Goal: Task Accomplishment & Management: Use online tool/utility

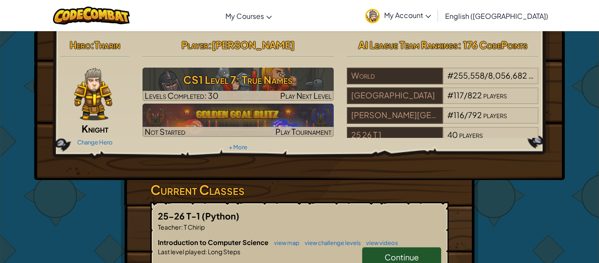
click at [467, 209] on div "Hero : [PERSON_NAME] Change Hero Player : [PERSON_NAME] CS1 Level 7: True Names…" at bounding box center [300, 229] width 358 height 397
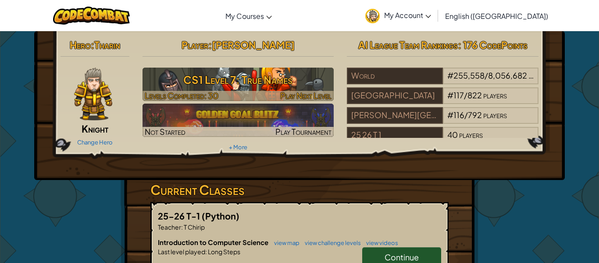
click at [266, 97] on div at bounding box center [239, 96] width 192 height 10
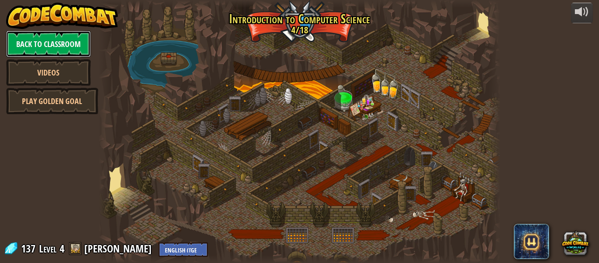
click at [80, 54] on link "Back to Classroom" at bounding box center [48, 44] width 85 height 26
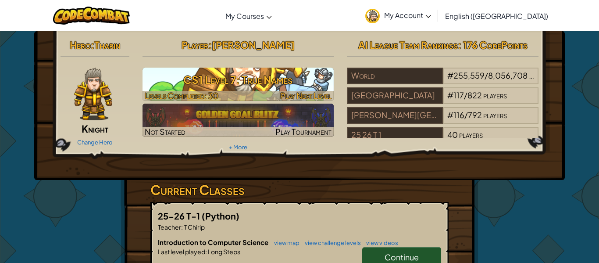
click at [304, 93] on span "Play Next Level" at bounding box center [305, 95] width 51 height 10
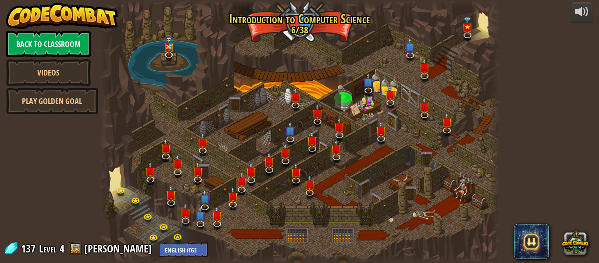
drag, startPoint x: 344, startPoint y: 236, endPoint x: 415, endPoint y: 223, distance: 72.2
click at [415, 223] on div at bounding box center [300, 131] width 402 height 263
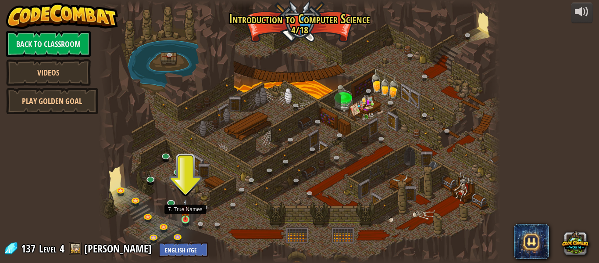
click at [183, 217] on img at bounding box center [185, 209] width 9 height 21
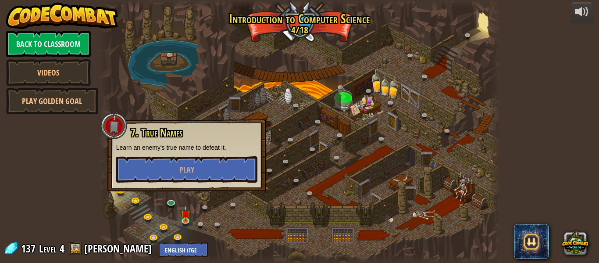
click at [202, 188] on div "7. True Names Learn an enemy's true name to defeat it. Play" at bounding box center [186, 155] width 159 height 72
click at [203, 193] on div at bounding box center [300, 131] width 402 height 263
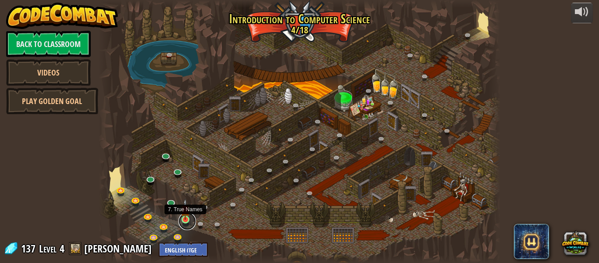
click at [186, 225] on link at bounding box center [187, 221] width 18 height 18
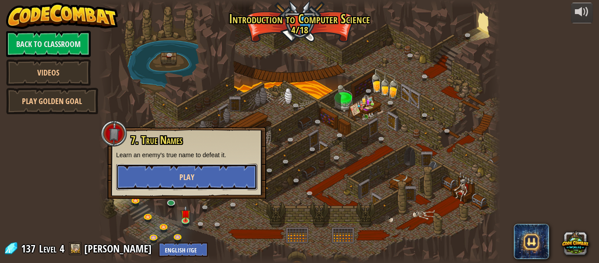
click at [202, 181] on button "Play" at bounding box center [186, 177] width 141 height 26
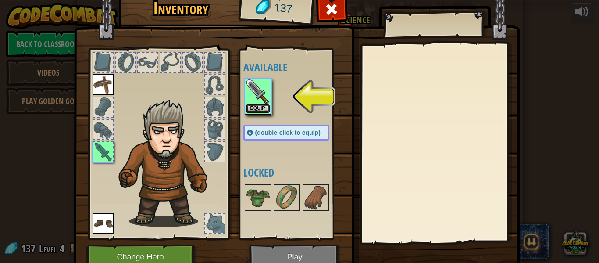
click at [259, 108] on button "Equip" at bounding box center [258, 108] width 25 height 9
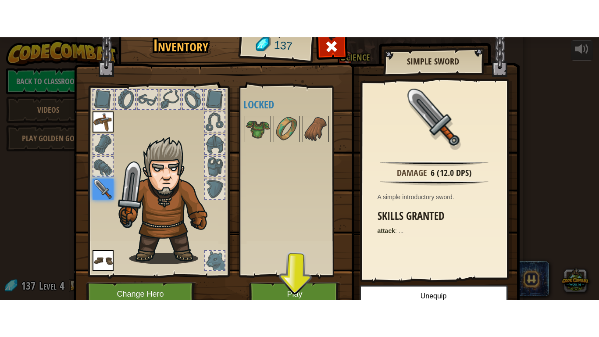
scroll to position [40, 0]
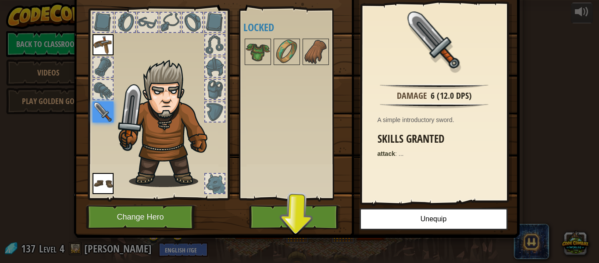
click at [321, 232] on img at bounding box center [297, 78] width 446 height 318
click at [311, 223] on button "Play" at bounding box center [295, 217] width 92 height 24
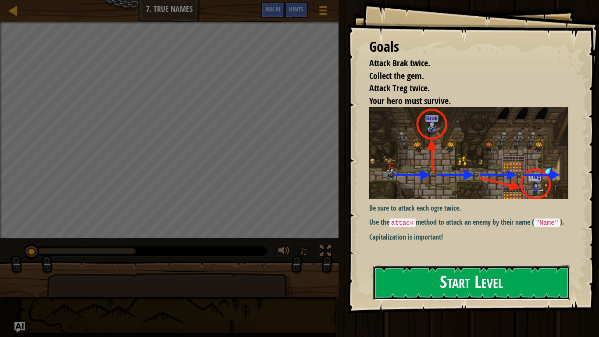
click at [479, 262] on button "Start Level" at bounding box center [471, 282] width 197 height 35
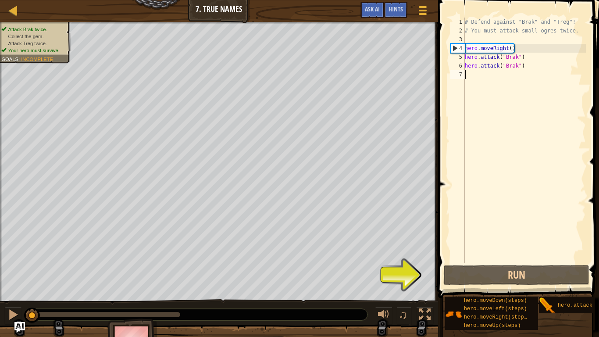
click at [503, 75] on div "# Defend against "Brak" and "Treg"! # You must attack small ogres twice. hero .…" at bounding box center [524, 149] width 123 height 263
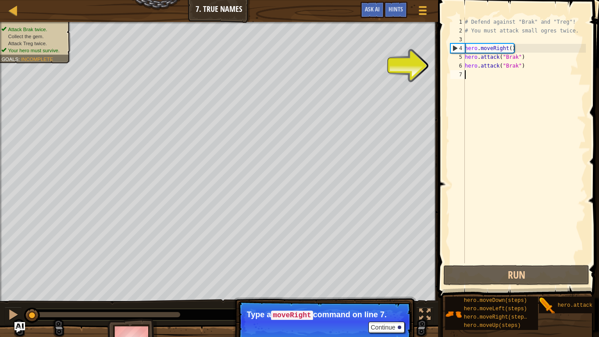
click at [514, 50] on div "# Defend against "Brak" and "Treg"! # You must attack small ogres twice. hero .…" at bounding box center [524, 149] width 123 height 263
type textarea "hero.moveRight()"
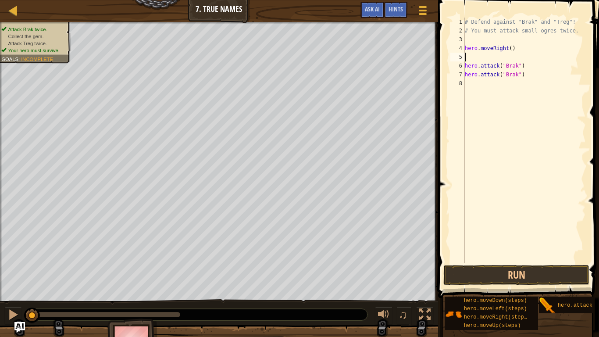
click at [483, 57] on div "# Defend against "Brak" and "Treg"! # You must attack small ogres twice. hero .…" at bounding box center [524, 149] width 123 height 263
click at [483, 60] on div "# Defend against "Brak" and "Treg"! # You must attack small ogres twice. hero .…" at bounding box center [524, 149] width 123 height 263
click at [477, 56] on div "# Defend against "Brak" and "Treg"! # You must attack small ogres twice. hero .…" at bounding box center [524, 149] width 123 height 263
type textarea "h"
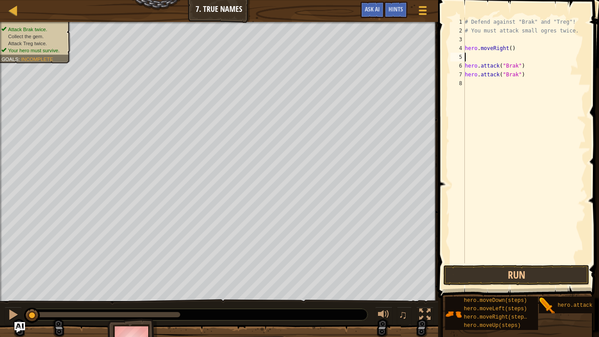
scroll to position [4, 0]
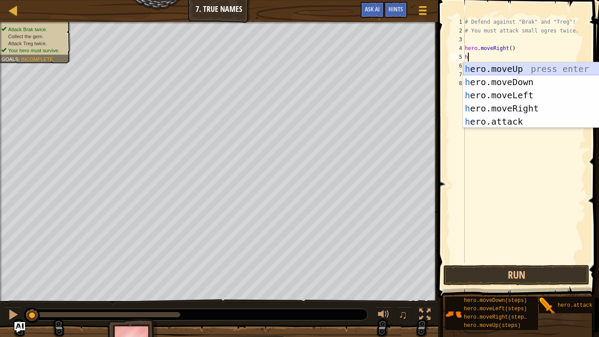
click at [513, 70] on div "h ero.moveUp press enter h ero.moveDown press enter h ero.moveLeft press enter …" at bounding box center [546, 108] width 166 height 92
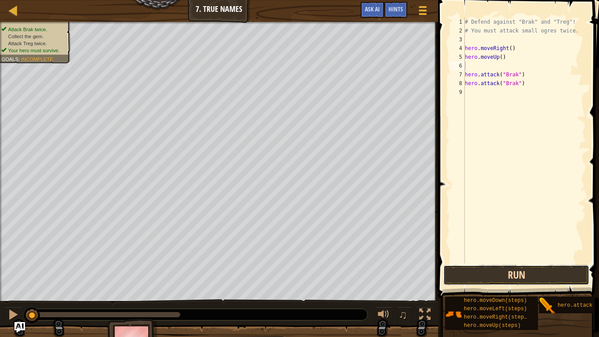
click at [524, 262] on button "Run" at bounding box center [516, 275] width 146 height 20
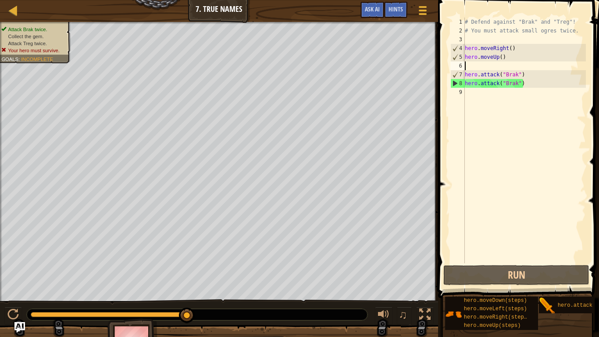
click at [517, 87] on div "# Defend against "Brak" and "Treg"! # You must attack small ogres twice. hero .…" at bounding box center [524, 149] width 123 height 263
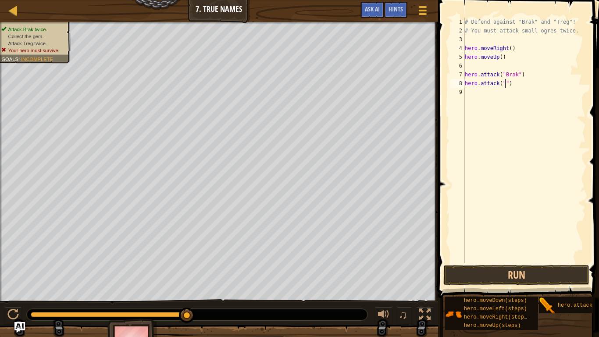
scroll to position [4, 6]
type textarea "hero.attack("Treg")"
click at [556, 140] on div "# Defend against "Brak" and "Treg"! # You must attack small ogres twice. hero .…" at bounding box center [524, 149] width 123 height 263
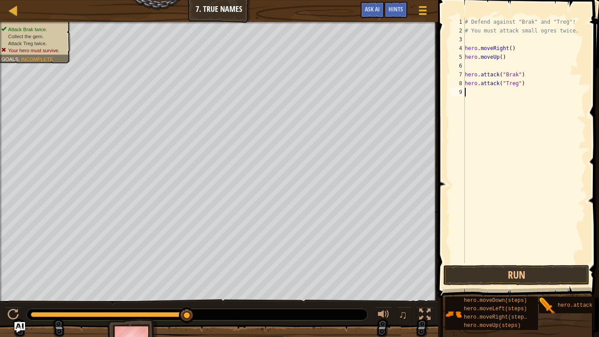
click at [507, 57] on div "# Defend against "Brak" and "Treg"! # You must attack small ogres twice. hero .…" at bounding box center [524, 149] width 123 height 263
type textarea "h"
click at [499, 64] on div "# Defend against "Brak" and "Treg"! # You must attack small ogres twice. hero .…" at bounding box center [524, 149] width 123 height 263
click at [515, 68] on div "# Defend against "Brak" and "Treg"! # You must attack small ogres twice. hero .…" at bounding box center [524, 149] width 123 height 263
click at [517, 69] on div "# Defend against "Brak" and "Treg"! # You must attack small ogres twice. hero .…" at bounding box center [524, 149] width 123 height 263
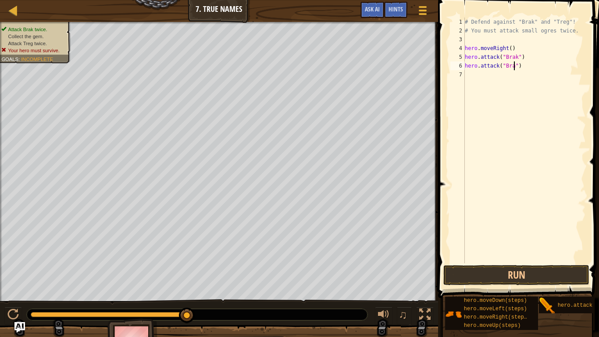
scroll to position [4, 7]
type textarea "hero.attack("Brak")"
click at [527, 75] on div "# Defend against "Brak" and "Treg"! # You must attack small ogres twice. hero .…" at bounding box center [524, 149] width 123 height 263
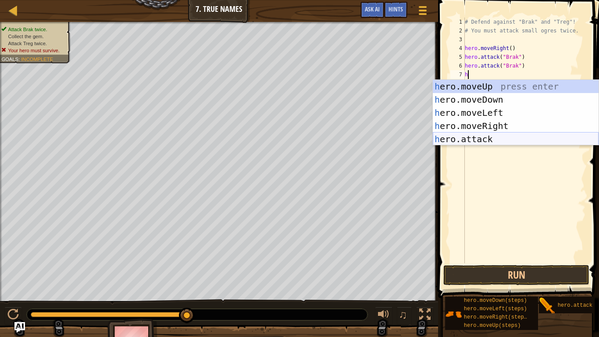
click at [519, 133] on div "h ero.moveUp press enter h ero.moveDown press enter h ero.moveLeft press enter …" at bounding box center [516, 126] width 166 height 92
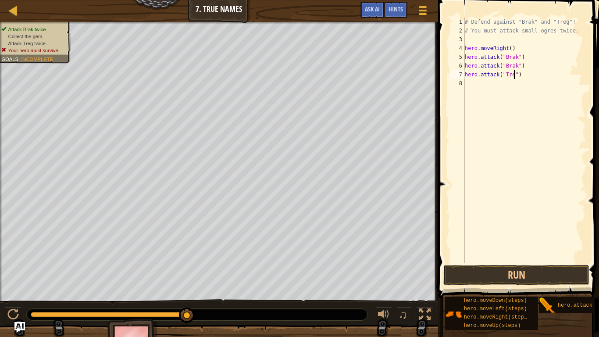
scroll to position [4, 7]
type textarea "hero.attack("Treg")"
click at [552, 262] on button "Run" at bounding box center [516, 275] width 146 height 20
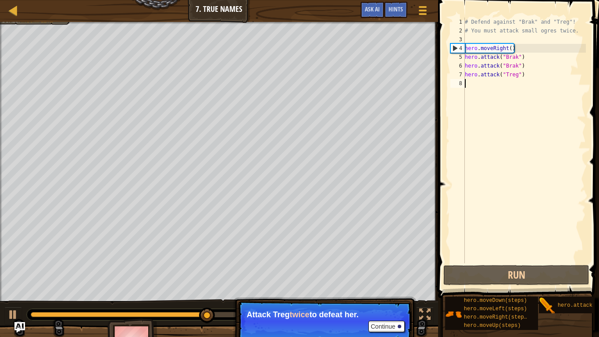
click at [531, 85] on div "# Defend against "Brak" and "Treg"! # You must attack small ogres twice. hero .…" at bounding box center [524, 149] width 123 height 263
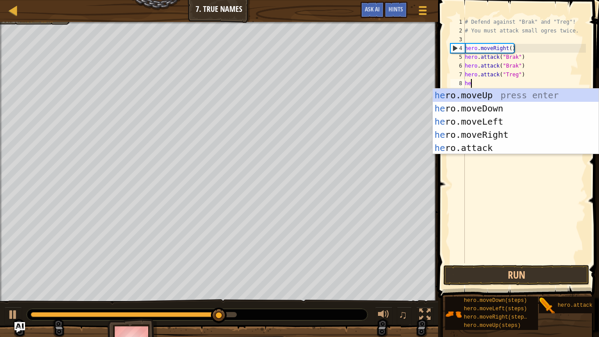
type textarea "her"
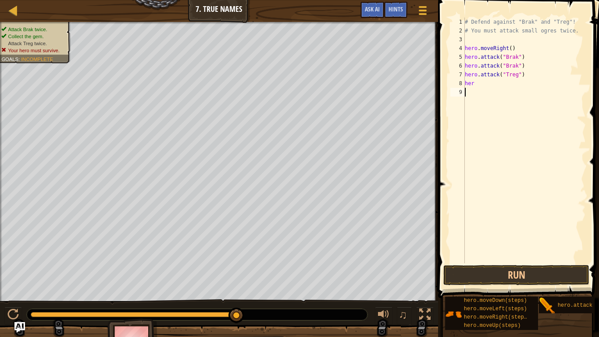
click at [483, 154] on div "# Defend against "Brak" and "Treg"! # You must attack small ogres twice. hero .…" at bounding box center [524, 149] width 123 height 263
click at [483, 86] on div "# Defend against "Brak" and "Treg"! # You must attack small ogres twice. hero .…" at bounding box center [524, 149] width 123 height 263
type textarea "h"
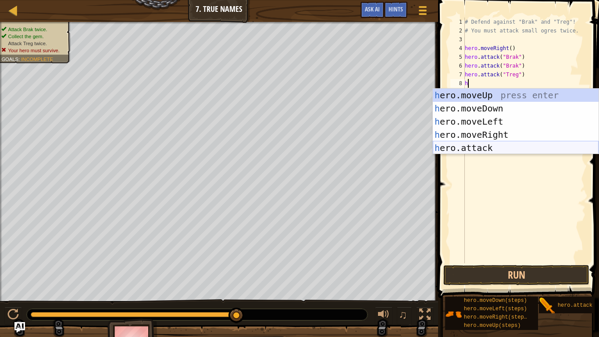
click at [477, 144] on div "h ero.moveUp press enter h ero.moveDown press enter h ero.moveLeft press enter …" at bounding box center [516, 135] width 166 height 92
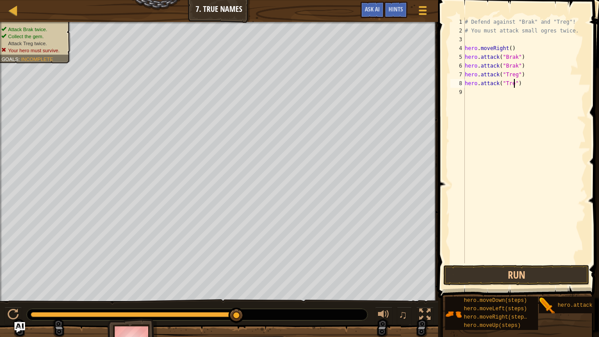
scroll to position [4, 7]
type textarea "hero.attack("Treg")"
click at [540, 262] on button "Run" at bounding box center [516, 275] width 146 height 20
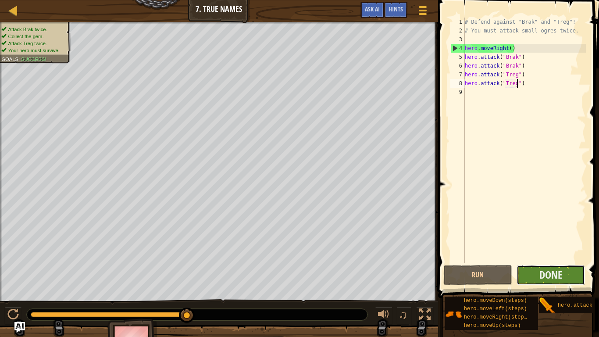
click at [566, 262] on button "Done" at bounding box center [551, 275] width 69 height 20
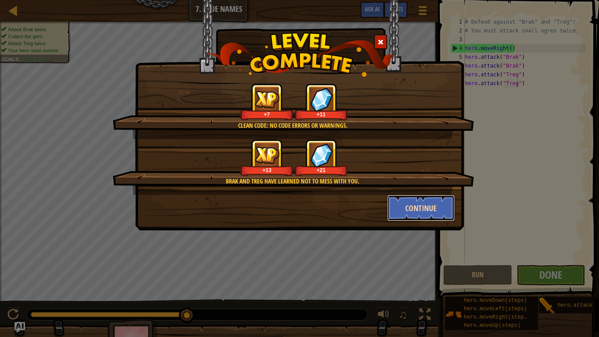
click at [423, 205] on button "Continue" at bounding box center [421, 208] width 68 height 26
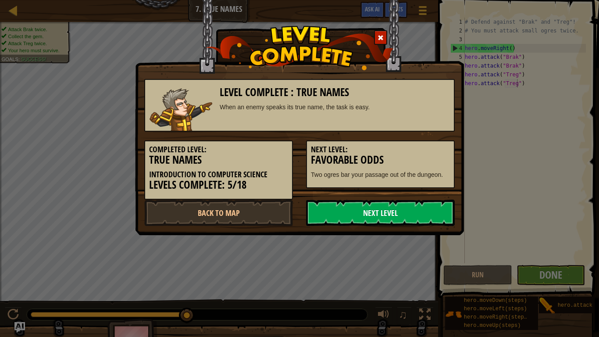
click at [393, 216] on link "Next Level" at bounding box center [380, 213] width 149 height 26
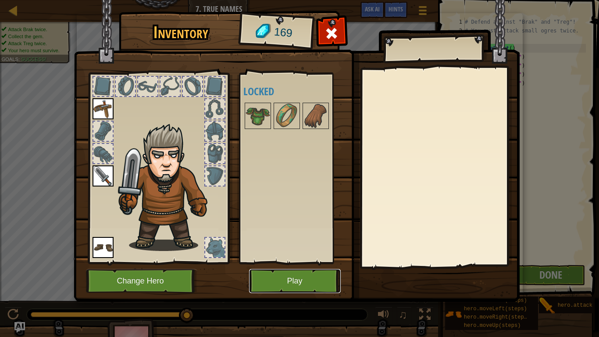
click at [287, 262] on button "Play" at bounding box center [295, 281] width 92 height 24
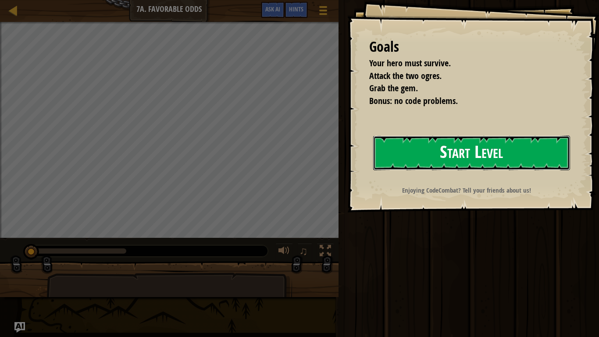
click at [471, 158] on button "Start Level" at bounding box center [471, 152] width 197 height 35
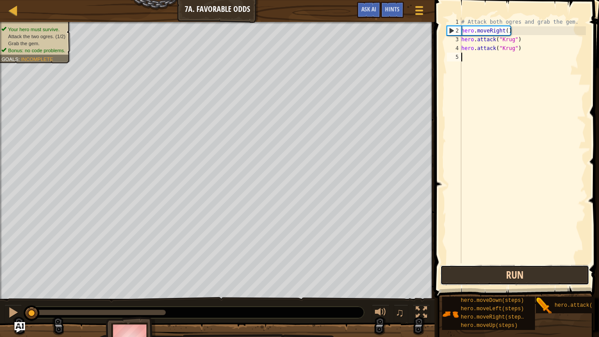
click at [469, 262] on button "Run" at bounding box center [514, 275] width 149 height 20
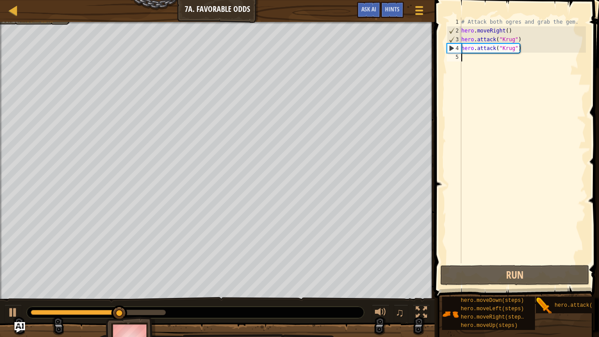
type textarea "h"
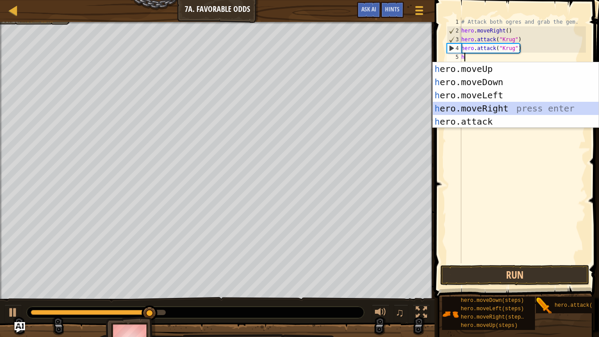
click at [478, 104] on div "h ero.moveUp press enter h ero.moveDown press enter h ero.moveLeft press enter …" at bounding box center [516, 108] width 166 height 92
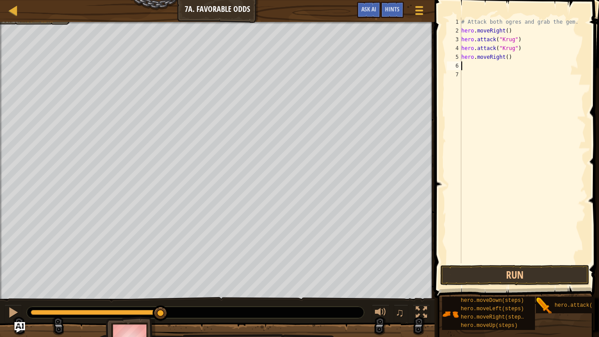
type textarea "h"
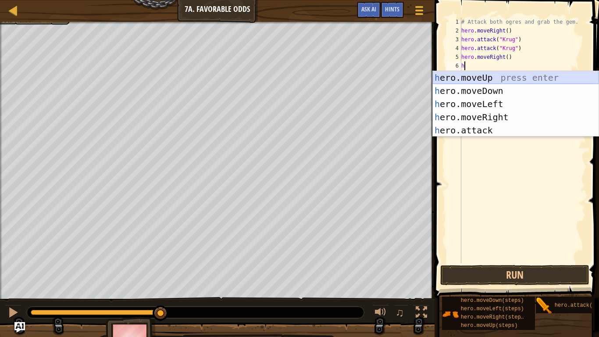
click at [478, 80] on div "h ero.moveUp press enter h ero.moveDown press enter h ero.moveLeft press enter …" at bounding box center [516, 117] width 166 height 92
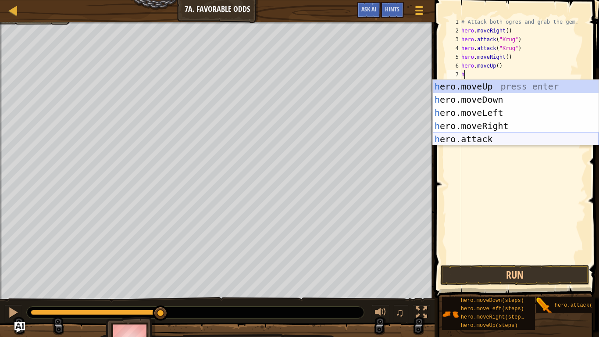
click at [489, 142] on div "h ero.moveUp press enter h ero.moveDown press enter h ero.moveLeft press enter …" at bounding box center [516, 126] width 166 height 92
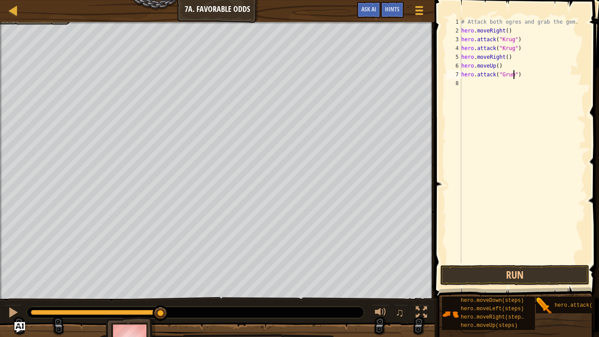
type textarea "hero.attack("Grump")"
click at [490, 89] on div "# Attack both ogres and grab the gem. hero . moveRight ( ) hero . attack ( "[PE…" at bounding box center [523, 149] width 126 height 263
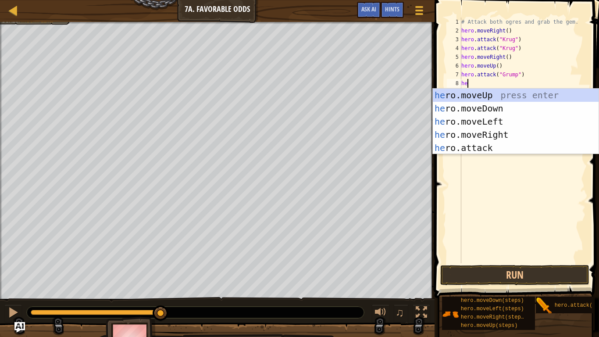
scroll to position [4, 0]
click at [498, 145] on div "he ro.moveUp press enter he ro.moveDown press enter he ro.moveLeft press enter …" at bounding box center [516, 135] width 166 height 92
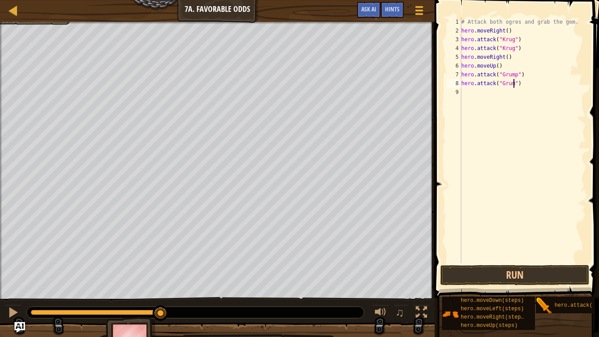
type textarea "hero.attack("Grump")"
click at [497, 136] on div "# Attack both ogres and grab the gem. hero . moveRight ( ) hero . attack ( "[PE…" at bounding box center [523, 149] width 126 height 263
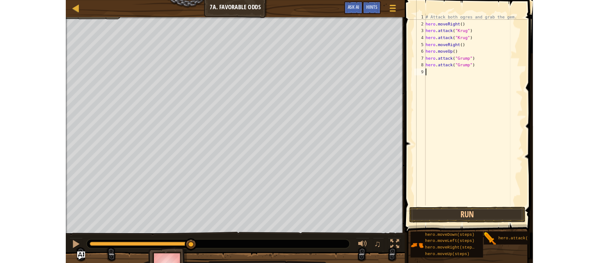
scroll to position [4, 0]
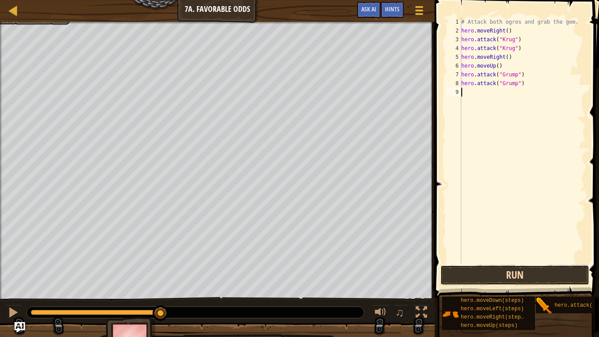
click at [514, 262] on button "Run" at bounding box center [514, 275] width 149 height 20
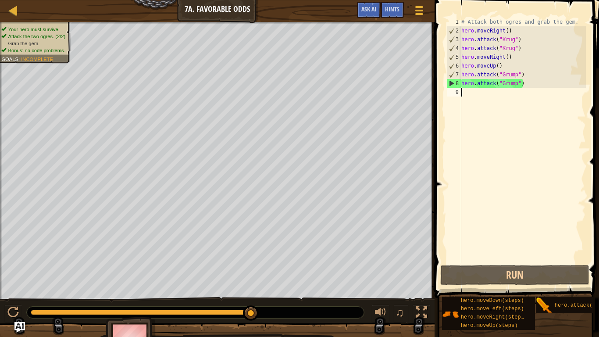
type textarea "h"
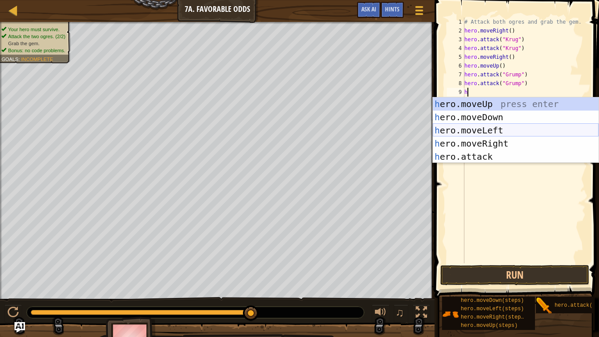
click at [477, 133] on div "h ero.moveUp press enter h ero.moveDown press enter h ero.moveLeft press enter …" at bounding box center [516, 143] width 166 height 92
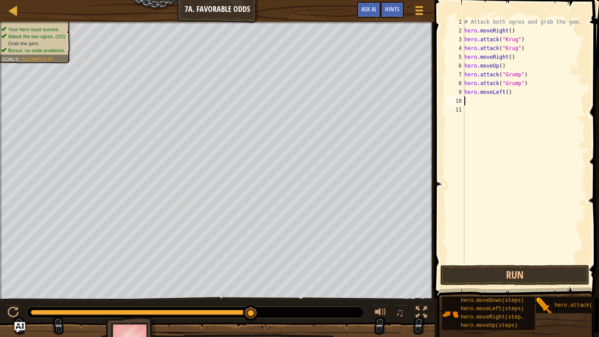
type textarea "h"
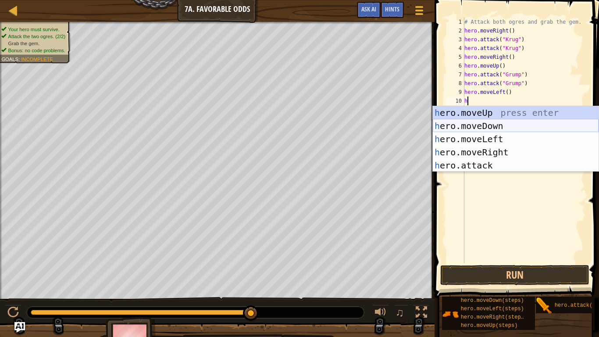
click at [488, 131] on div "h ero.moveUp press enter h ero.moveDown press enter h ero.moveLeft press enter …" at bounding box center [516, 152] width 166 height 92
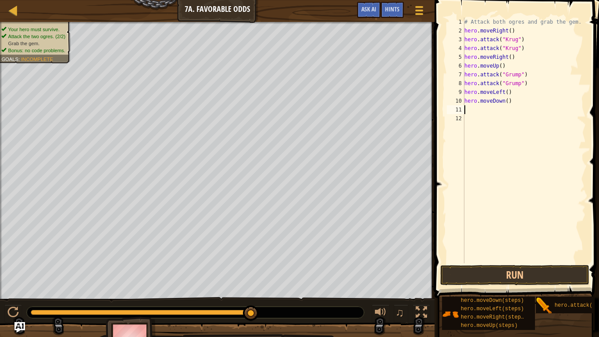
click at [516, 103] on div "# Attack both ogres and grab the gem. hero . moveRight ( ) hero . attack ( "[PE…" at bounding box center [524, 149] width 123 height 263
type textarea "h"
type textarea "hero.moveLeft()"
click at [515, 103] on div "# Attack both ogres and grab the gem. hero . moveRight ( ) hero . attack ( "[PE…" at bounding box center [524, 149] width 123 height 263
type textarea "h"
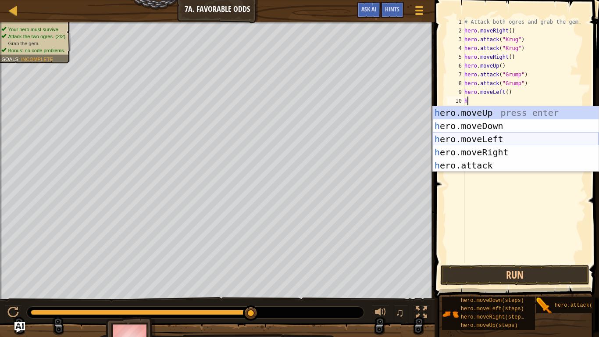
click at [497, 139] on div "h ero.moveUp press enter h ero.moveDown press enter h ero.moveLeft press enter …" at bounding box center [516, 152] width 166 height 92
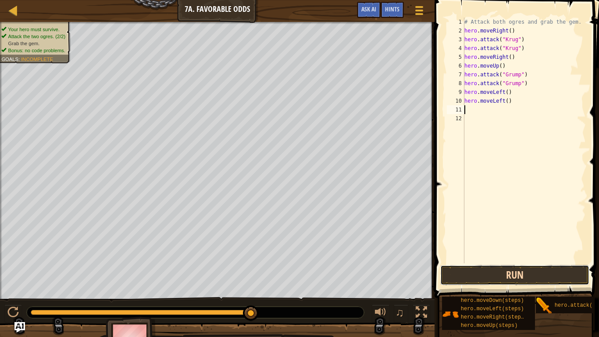
click at [513, 262] on button "Run" at bounding box center [514, 275] width 149 height 20
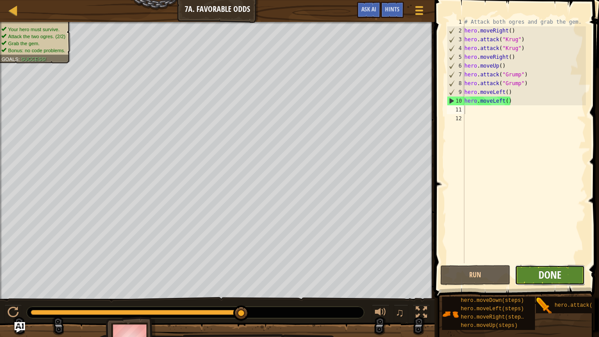
click at [560, 262] on span "Done" at bounding box center [549, 274] width 23 height 14
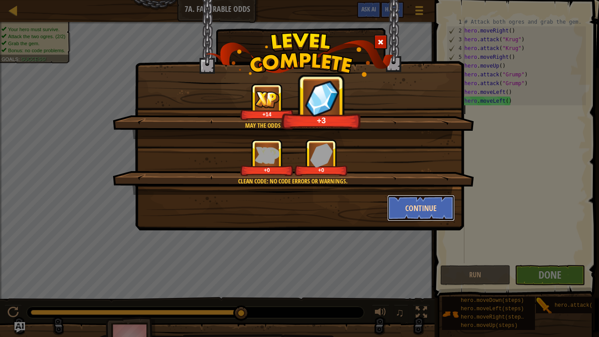
click at [442, 204] on button "Continue" at bounding box center [421, 208] width 68 height 26
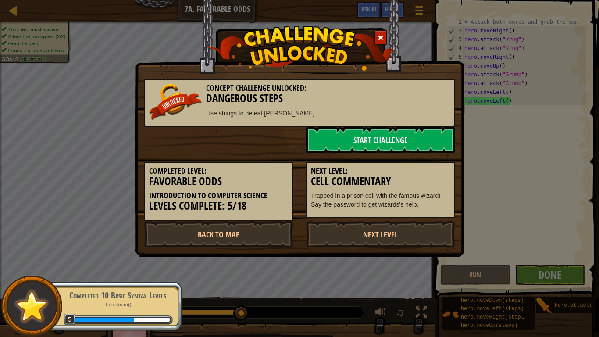
click at [235, 131] on div "Start Challenge" at bounding box center [300, 140] width 324 height 26
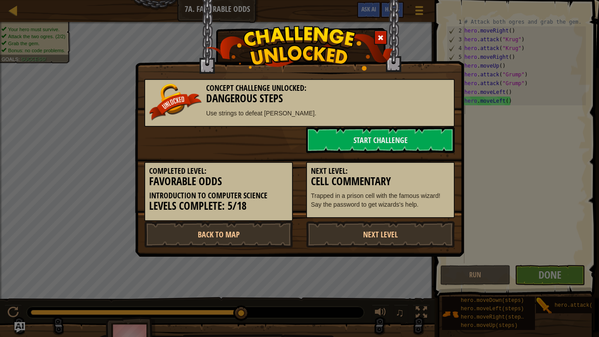
click at [235, 131] on div "Start Challenge" at bounding box center [300, 140] width 324 height 26
click at [234, 136] on div "Start Challenge" at bounding box center [300, 140] width 324 height 26
click at [340, 237] on link "Next Level" at bounding box center [380, 234] width 149 height 26
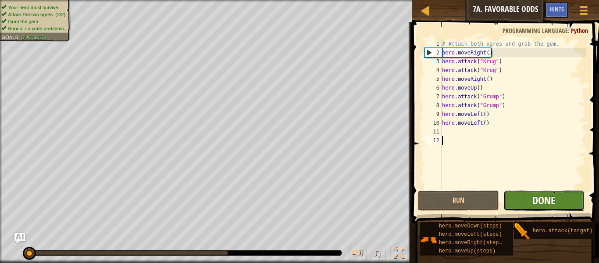
click at [555, 202] on span "Done" at bounding box center [543, 200] width 23 height 14
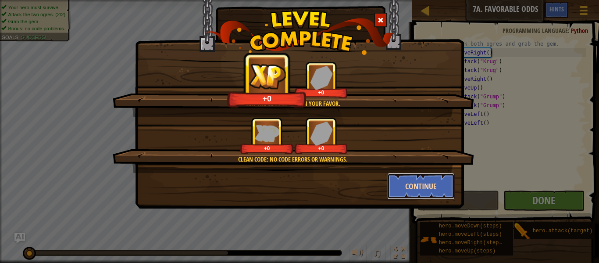
click at [413, 174] on button "Continue" at bounding box center [421, 186] width 68 height 26
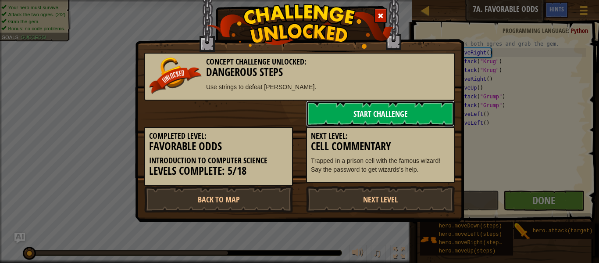
click at [343, 118] on link "Start Challenge" at bounding box center [380, 113] width 149 height 26
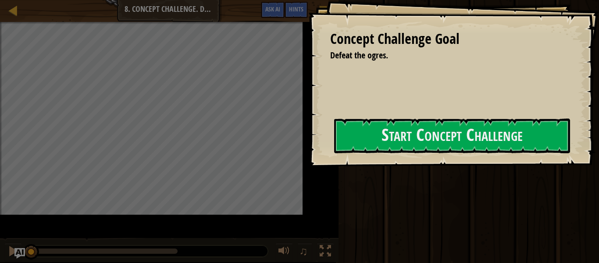
click at [415, 174] on div at bounding box center [452, 172] width 236 height 20
click at [422, 157] on div "Concept Challenge Goal Defeat the ogres. Start Concept Challenge Error loading …" at bounding box center [453, 83] width 291 height 167
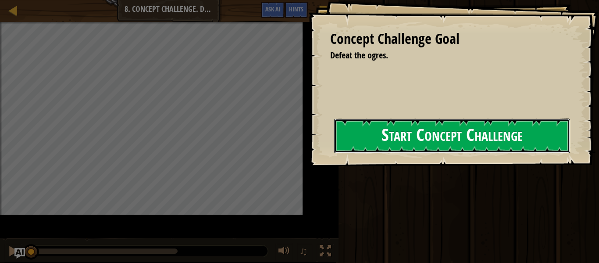
click at [417, 126] on button "Start Concept Challenge" at bounding box center [452, 135] width 236 height 35
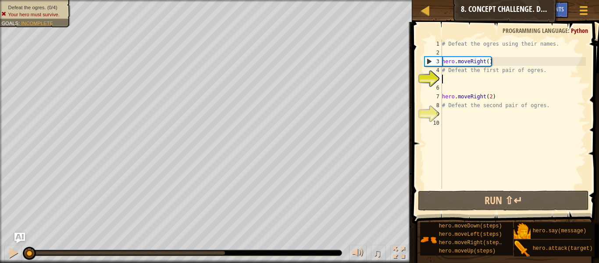
type textarea "h"
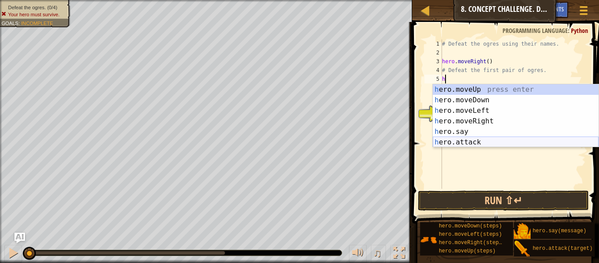
click at [476, 141] on div "h ero.moveUp press enter h ero.moveDown press enter h ero.moveLeft press enter …" at bounding box center [516, 126] width 166 height 84
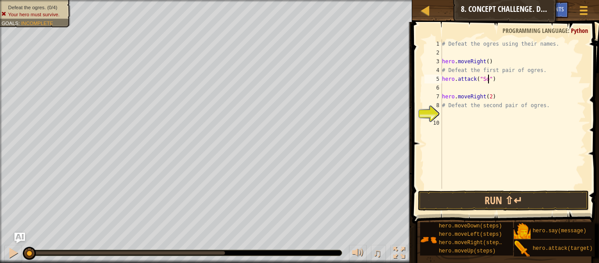
type textarea "hero.attack("Sog")"
click at [481, 87] on div "# Defeat the ogres using their names. hero . moveRight ( ) # Defeat the first p…" at bounding box center [513, 122] width 146 height 167
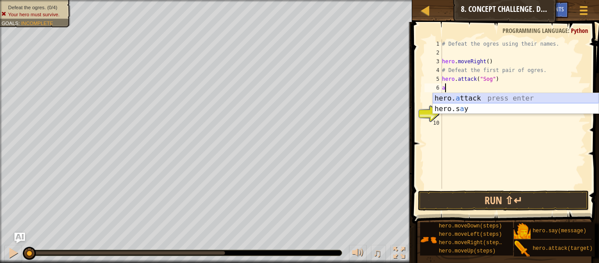
click at [474, 100] on div "hero. a ttack press enter hero.s a y press enter" at bounding box center [516, 114] width 166 height 42
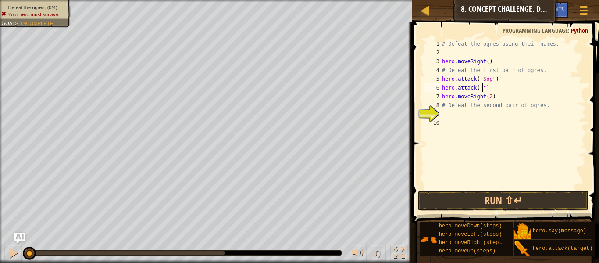
scroll to position [4, 6]
type textarea "hero.attack("Sog")"
click at [506, 87] on div "# Defeat the ogres using their names. hero . moveRight ( ) # Defeat the first p…" at bounding box center [513, 122] width 146 height 167
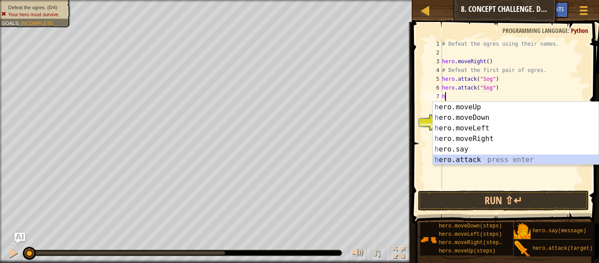
click at [485, 157] on div "h ero.moveUp press enter h ero.moveDown press enter h ero.moveLeft press enter …" at bounding box center [516, 144] width 166 height 84
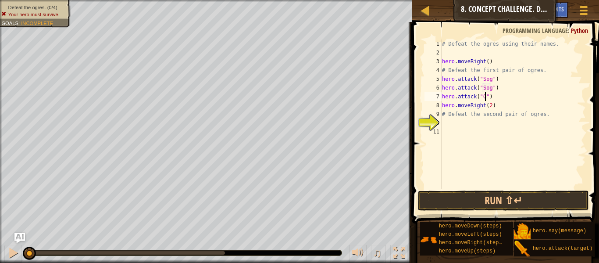
type textarea "hero.attack("Gos")"
click at [517, 97] on div "# Defeat the ogres using their names. hero . moveRight ( ) # Defeat the first p…" at bounding box center [513, 122] width 146 height 167
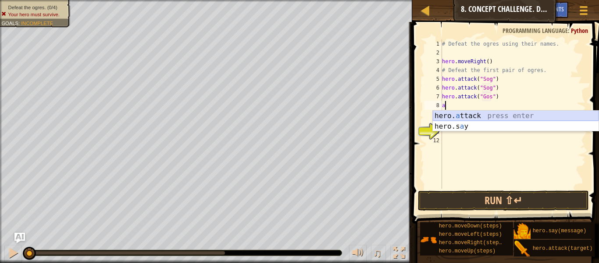
click at [526, 120] on div "hero. a ttack press enter hero.s a y press enter" at bounding box center [516, 131] width 166 height 42
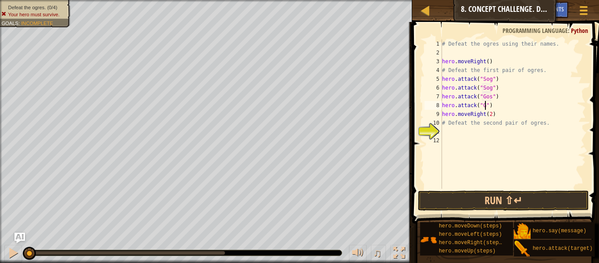
scroll to position [4, 7]
click at [496, 122] on div "# Defeat the ogres using their names. hero . moveRight ( ) # Defeat the first p…" at bounding box center [513, 122] width 146 height 167
type textarea "# Defeat the second pair of ogres."
click at [504, 129] on div "# Defeat the ogres using their names. hero . moveRight ( ) # Defeat the first p…" at bounding box center [513, 122] width 146 height 167
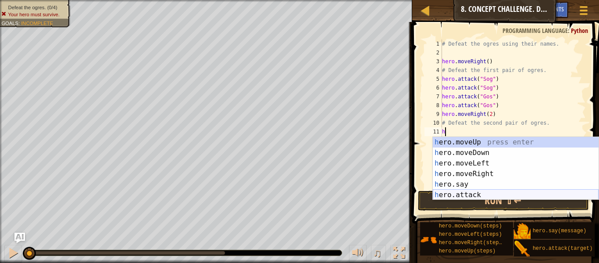
click at [487, 193] on div "h ero.moveUp press enter h ero.moveDown press enter h ero.moveLeft press enter …" at bounding box center [516, 179] width 166 height 84
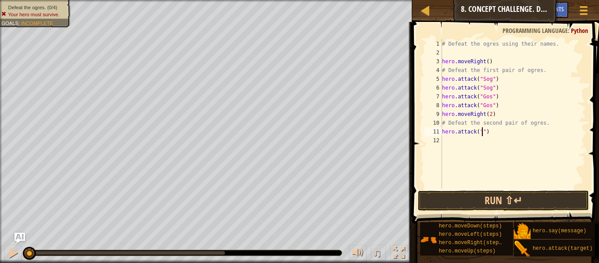
scroll to position [4, 6]
type textarea "hero.attack("Ergo")"
click at [502, 139] on div "# Defeat the ogres using their names. hero . moveRight ( ) # Defeat the first p…" at bounding box center [513, 122] width 146 height 167
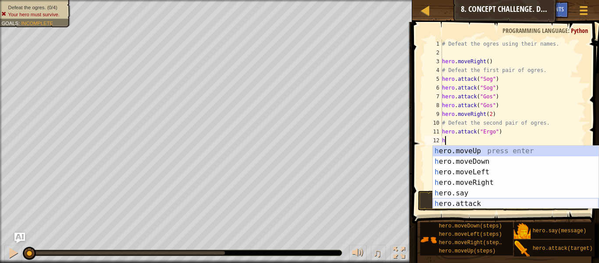
click at [474, 206] on div "h ero.moveUp press enter h ero.moveDown press enter h ero.moveLeft press enter …" at bounding box center [516, 188] width 166 height 84
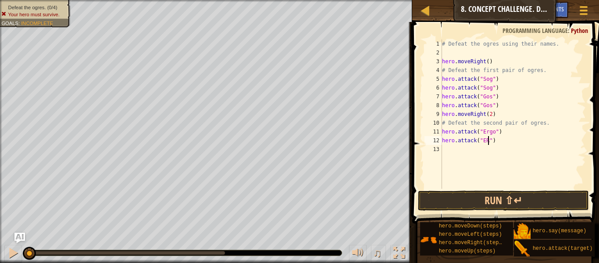
scroll to position [4, 7]
type textarea "hero.attack("Ergo")"
click at [509, 151] on div "# Defeat the ogres using their names. hero . moveRight ( ) # Defeat the first p…" at bounding box center [513, 122] width 146 height 167
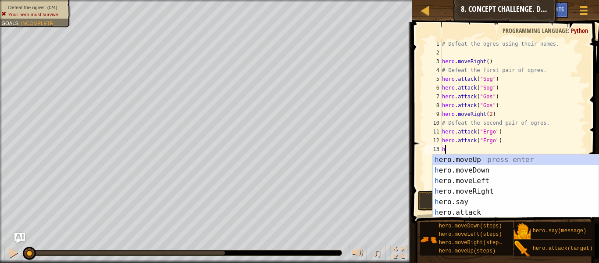
scroll to position [4, 0]
click at [481, 213] on div "he ro.moveUp press enter he ro.moveDown press enter he ro.moveLeft press enter …" at bounding box center [516, 196] width 166 height 84
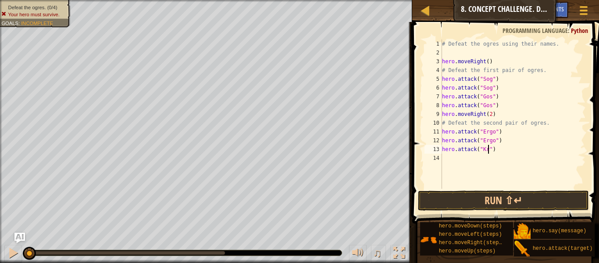
scroll to position [4, 7]
type textarea "hero.attack("Kro")"
click at [497, 159] on div "# Defeat the ogres using their names. hero . moveRight ( ) # Defeat the first p…" at bounding box center [513, 122] width 146 height 167
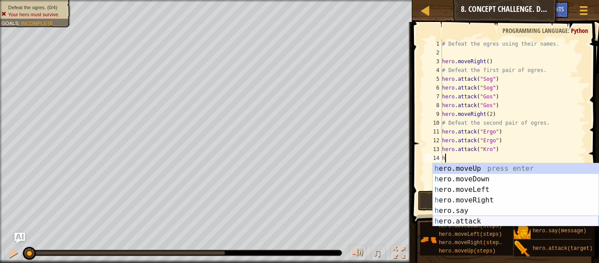
click at [480, 221] on div "h ero.moveUp press enter h ero.moveDown press enter h ero.moveLeft press enter …" at bounding box center [516, 205] width 166 height 84
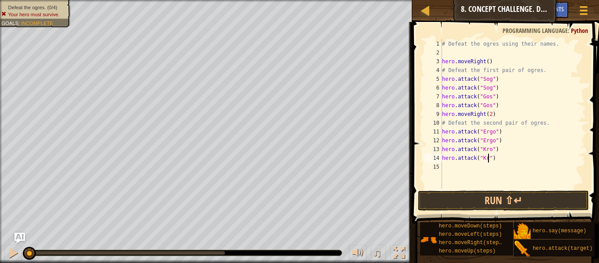
scroll to position [4, 7]
type textarea "hero.attack("Kro")"
click at [490, 204] on button "Run ⇧↵" at bounding box center [503, 200] width 171 height 20
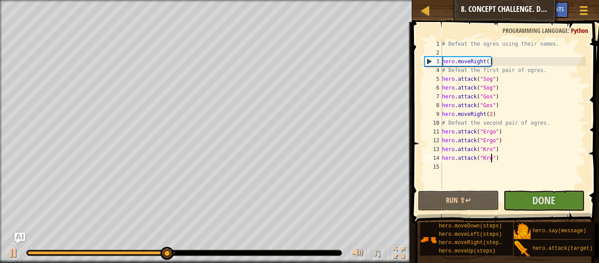
click at [453, 164] on div "# Defeat the ogres using their names. hero . moveRight ( ) # Defeat the first p…" at bounding box center [513, 122] width 146 height 167
type textarea "h"
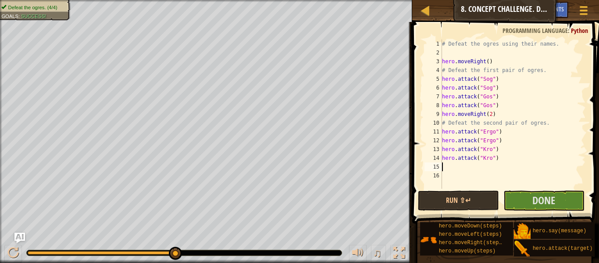
click at [511, 103] on div "# Defeat the ogres using their names. hero . moveRight ( ) # Defeat the first p…" at bounding box center [513, 122] width 146 height 167
type textarea "hero.attack("Gos")"
type textarea "h"
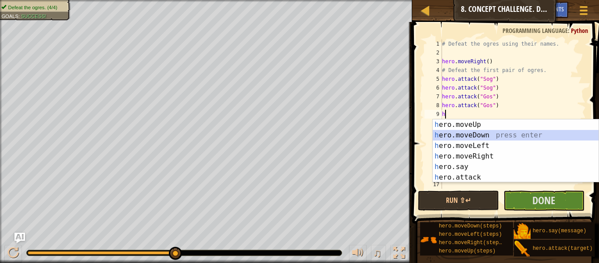
click at [482, 136] on div "h ero.moveUp press enter h ero.moveDown press enter h ero.moveLeft press enter …" at bounding box center [516, 161] width 166 height 84
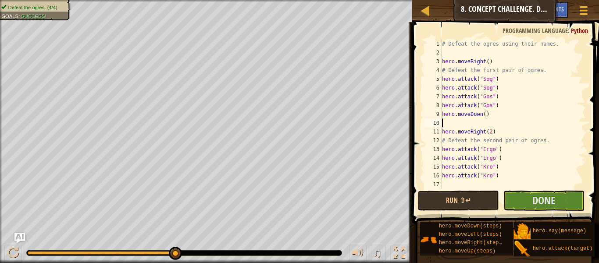
type textarea "h"
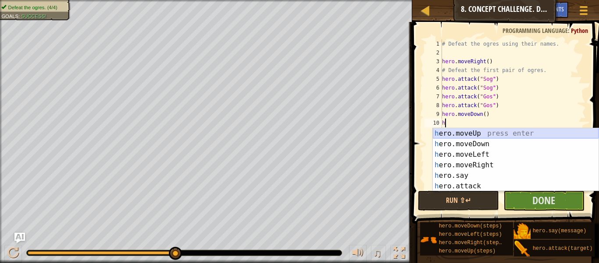
click at [483, 135] on div "h ero.moveUp press enter h ero.moveDown press enter h ero.moveLeft press enter …" at bounding box center [516, 170] width 166 height 84
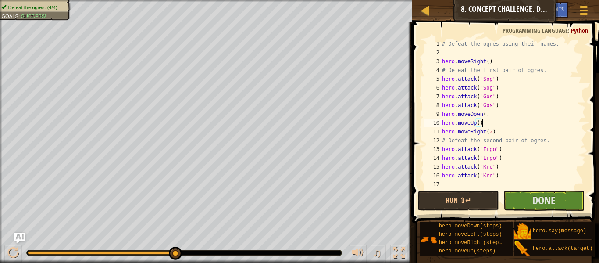
click at [498, 178] on div "# Defeat the ogres using their names. hero . moveRight ( ) # Defeat the first p…" at bounding box center [513, 122] width 146 height 167
type textarea "hero.attack("Kro")"
click at [503, 184] on div "# Defeat the ogres using their names. hero . moveRight ( ) # Defeat the first p…" at bounding box center [513, 122] width 146 height 167
type textarea "h"
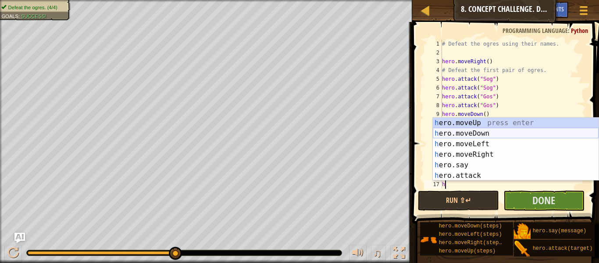
click at [481, 135] on div "h ero.moveUp press enter h ero.moveDown press enter h ero.moveLeft press enter …" at bounding box center [516, 160] width 166 height 84
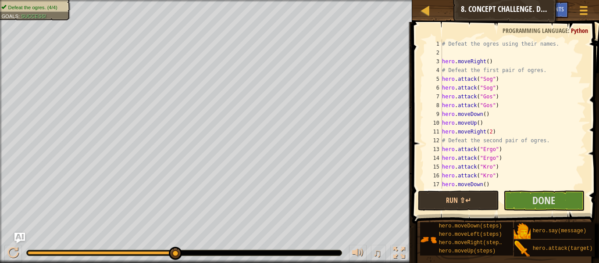
click at [495, 187] on div "# Defeat the ogres using their names. hero . moveRight ( ) # Defeat the first p…" at bounding box center [513, 122] width 146 height 167
type textarea "hero.moveDown()"
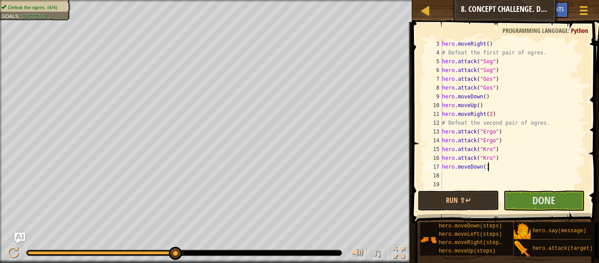
scroll to position [18, 0]
click at [468, 175] on div "hero . moveRight ( ) # Defeat the first pair of ogres. hero . attack ( "Sog" ) …" at bounding box center [513, 122] width 146 height 167
type textarea "h"
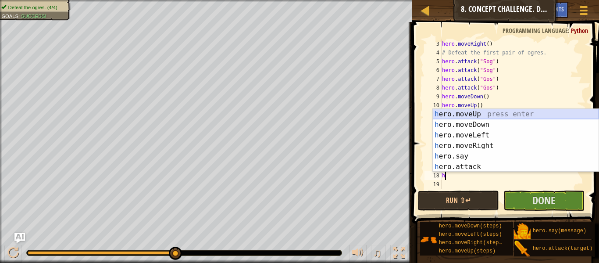
click at [464, 118] on div "h ero.moveUp press enter h ero.moveDown press enter h ero.moveLeft press enter …" at bounding box center [516, 151] width 166 height 84
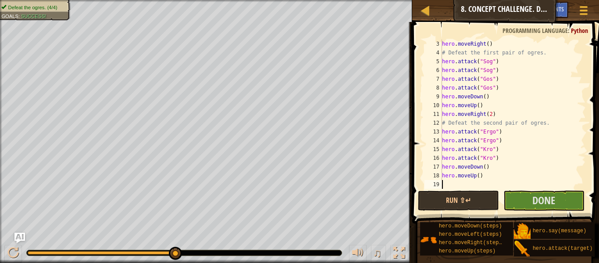
type textarea "h"
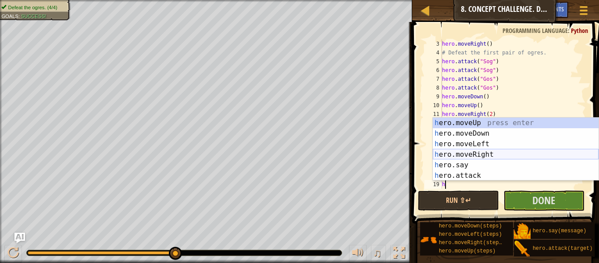
click at [482, 153] on div "h ero.moveUp press enter h ero.moveDown press enter h ero.moveLeft press enter …" at bounding box center [516, 160] width 166 height 84
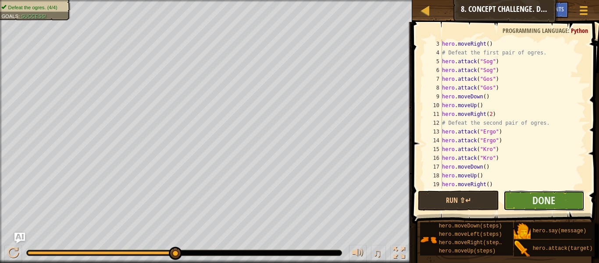
click at [527, 197] on button "Done" at bounding box center [543, 200] width 81 height 20
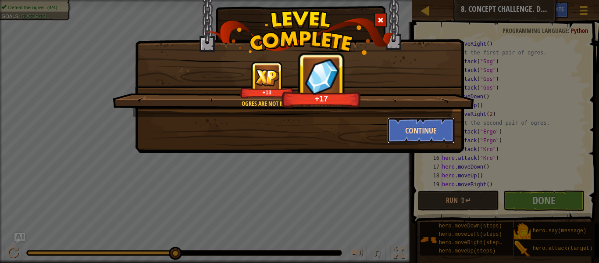
click at [416, 124] on button "Continue" at bounding box center [421, 130] width 68 height 26
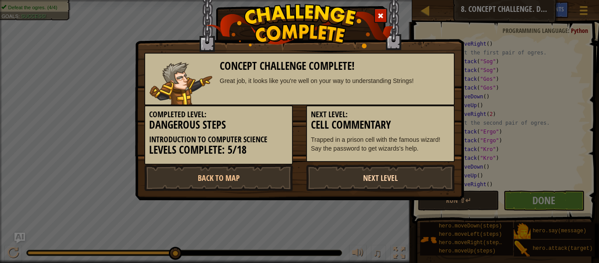
click at [398, 175] on link "Next Level" at bounding box center [380, 177] width 149 height 26
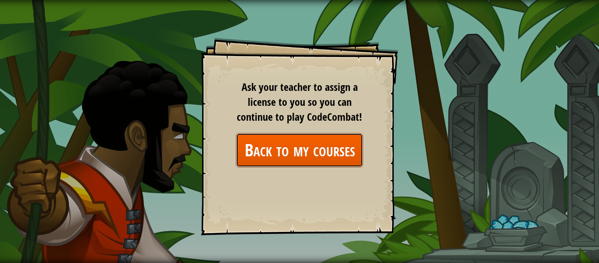
click at [301, 139] on link "Back to my courses" at bounding box center [299, 150] width 127 height 34
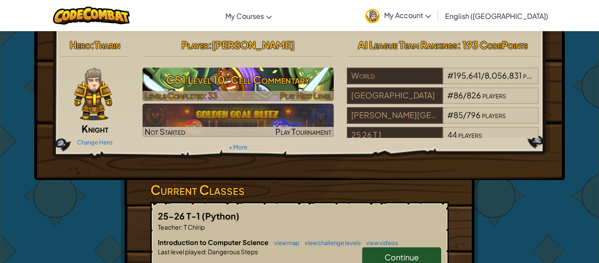
click at [289, 85] on h3 "CS1 Level 10: Cell Commentary" at bounding box center [239, 80] width 192 height 20
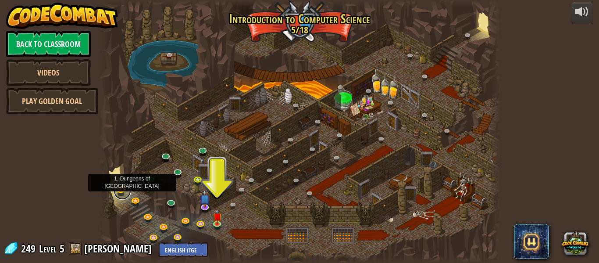
click at [121, 192] on link at bounding box center [123, 191] width 18 height 18
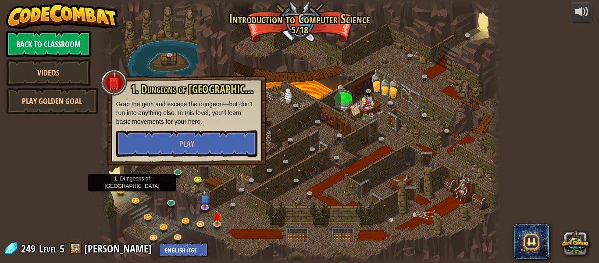
click at [134, 193] on div at bounding box center [300, 131] width 402 height 263
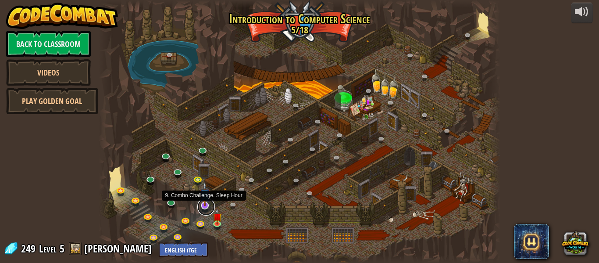
click at [203, 209] on link at bounding box center [206, 207] width 18 height 18
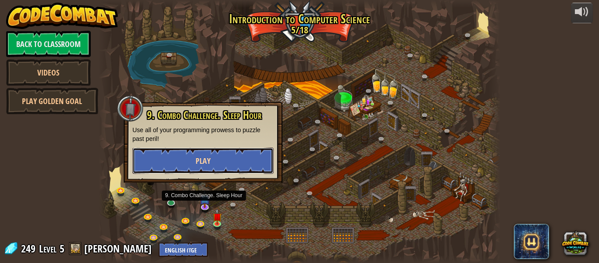
click at [198, 167] on button "Play" at bounding box center [202, 160] width 141 height 26
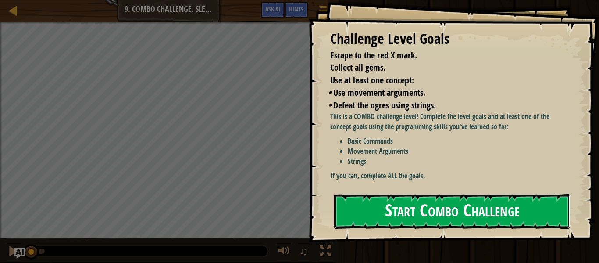
click at [436, 194] on button "Start Combo Challenge" at bounding box center [452, 211] width 236 height 35
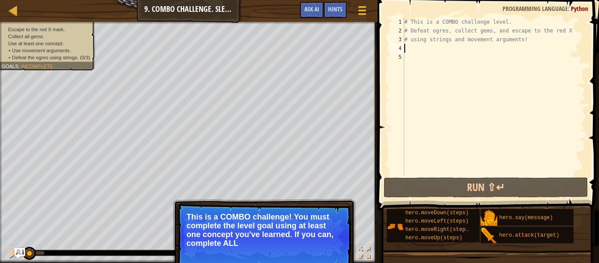
click at [428, 52] on div "# This is a COMBO challenge level. # Defeat [PERSON_NAME], collect gems, and es…" at bounding box center [494, 105] width 183 height 175
type textarea "h"
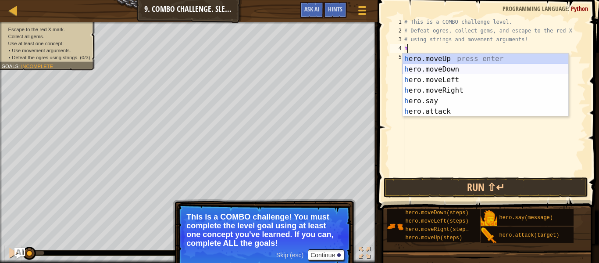
click at [437, 73] on div "h ero.moveUp press enter h ero.moveDown press enter h ero.moveLeft press enter …" at bounding box center [486, 95] width 166 height 84
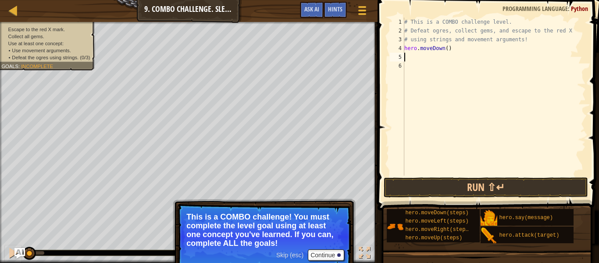
type textarea "h"
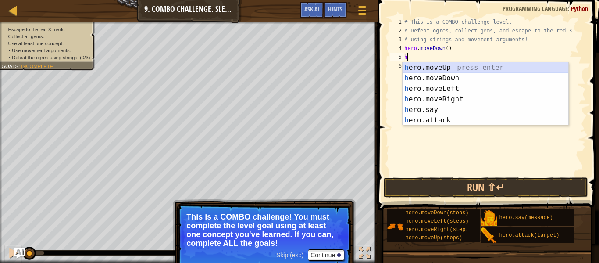
click at [436, 68] on div "h ero.moveUp press enter h ero.moveDown press enter h ero.moveLeft press enter …" at bounding box center [486, 104] width 166 height 84
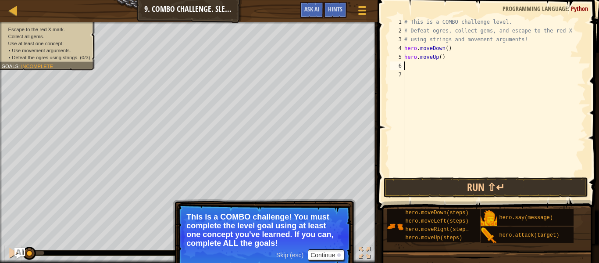
click at [442, 59] on div "# This is a COMBO challenge level. # Defeat [PERSON_NAME], collect gems, and es…" at bounding box center [494, 105] width 183 height 175
type textarea "hero.moveUp(2)"
click at [451, 73] on div "# This is a COMBO challenge level. # Defeat [PERSON_NAME], collect gems, and es…" at bounding box center [494, 105] width 183 height 175
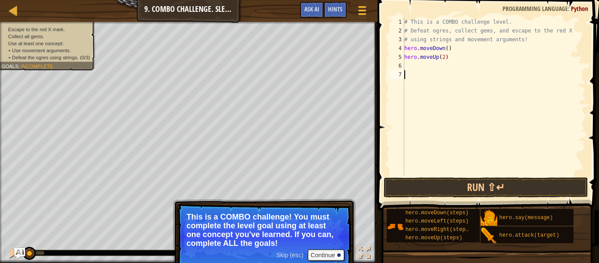
click at [449, 54] on div "# This is a COMBO challenge level. # Defeat [PERSON_NAME], collect gems, and es…" at bounding box center [494, 105] width 183 height 175
click at [462, 51] on div "# This is a COMBO challenge level. # Defeat [PERSON_NAME], collect gems, and es…" at bounding box center [494, 105] width 183 height 175
type textarea "hero.moveDown()"
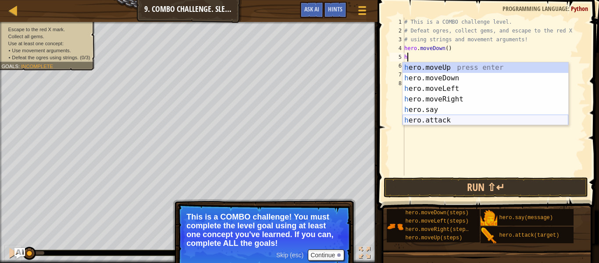
click at [442, 120] on div "h ero.moveUp press enter h ero.moveDown press enter h ero.moveLeft press enter …" at bounding box center [486, 104] width 166 height 84
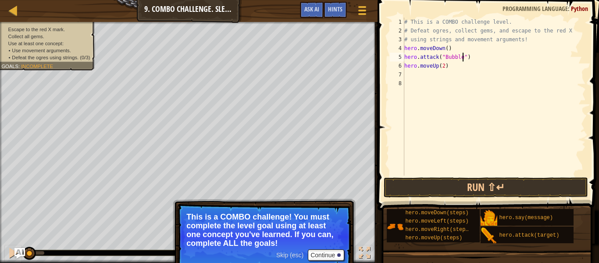
scroll to position [4, 9]
click at [473, 61] on div "# This is a COMBO challenge level. # Defeat [PERSON_NAME], collect gems, and es…" at bounding box center [494, 105] width 183 height 175
type textarea "hero.moveUp(2)"
click at [487, 52] on div "# This is a COMBO challenge level. # Defeat [PERSON_NAME], collect gems, and es…" at bounding box center [494, 105] width 183 height 175
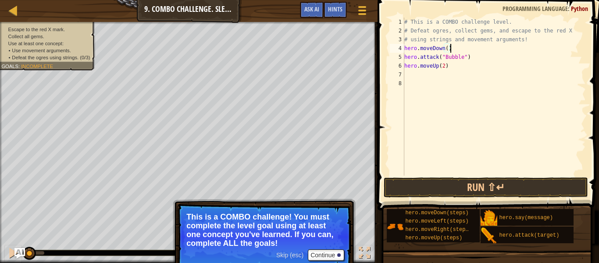
click at [489, 59] on div "# This is a COMBO challenge level. # Defeat [PERSON_NAME], collect gems, and es…" at bounding box center [494, 105] width 183 height 175
type textarea "hero.attack("Bubble")"
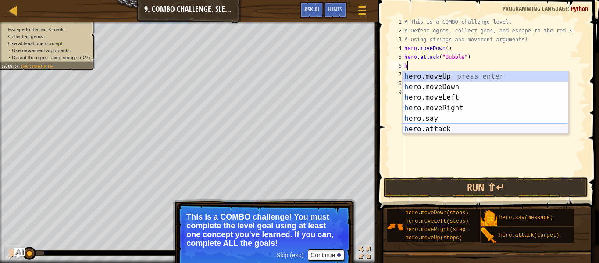
click at [454, 125] on div "h ero.moveUp press enter h ero.moveDown press enter h ero.moveLeft press enter …" at bounding box center [486, 113] width 166 height 84
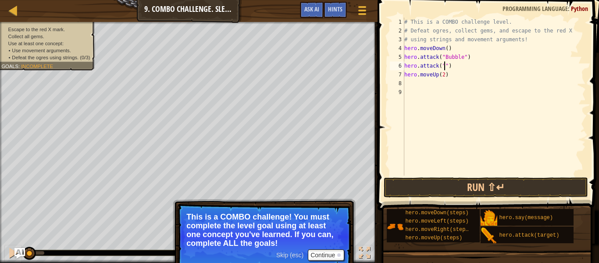
scroll to position [4, 7]
type textarea "hero.attack("Bubble")"
click at [434, 98] on div "# This is a COMBO challenge level. # Defeat [PERSON_NAME], collect gems, and es…" at bounding box center [494, 105] width 183 height 175
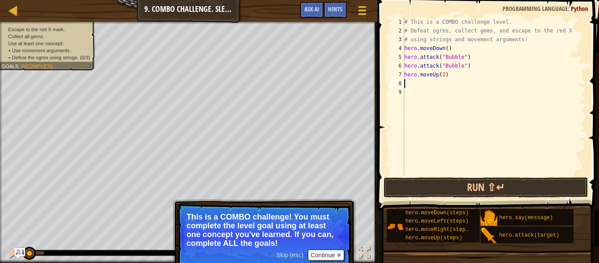
click at [439, 84] on div "# This is a COMBO challenge level. # Defeat [PERSON_NAME], collect gems, and es…" at bounding box center [494, 105] width 183 height 175
click at [339, 253] on div at bounding box center [339, 255] width 4 height 4
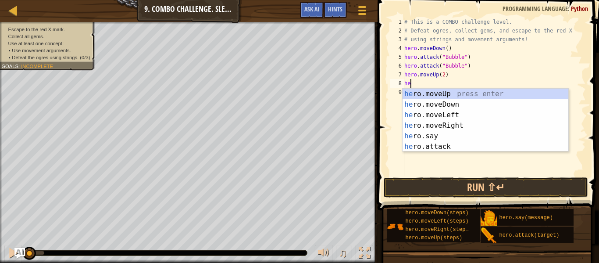
scroll to position [4, 1]
click at [440, 147] on div "her o.moveUp press enter her o.moveDown press enter her o.moveLeft press enter …" at bounding box center [486, 131] width 166 height 84
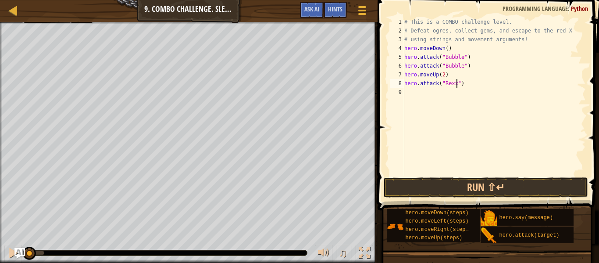
type textarea "hero.attack("Rexxar")"
click at [482, 83] on div "# This is a COMBO challenge level. # Defeat [PERSON_NAME], collect gems, and es…" at bounding box center [494, 105] width 183 height 175
click at [408, 92] on div "# This is a COMBO challenge level. # Defeat [PERSON_NAME], collect gems, and es…" at bounding box center [496, 105] width 180 height 175
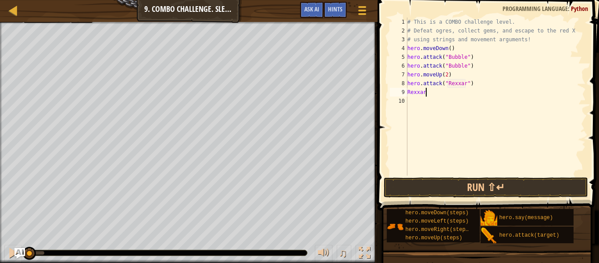
click at [408, 92] on div "# This is a COMBO challenge level. # Defeat [PERSON_NAME], collect gems, and es…" at bounding box center [496, 105] width 180 height 175
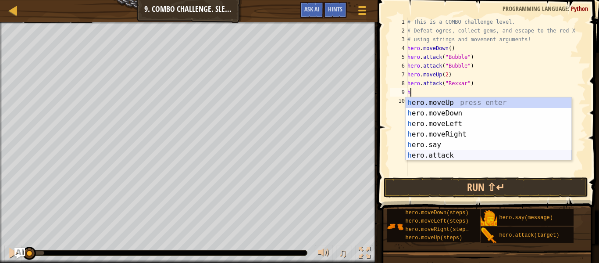
click at [433, 156] on div "h ero.moveUp press enter h ero.moveDown press enter h ero.moveLeft press enter …" at bounding box center [489, 139] width 166 height 84
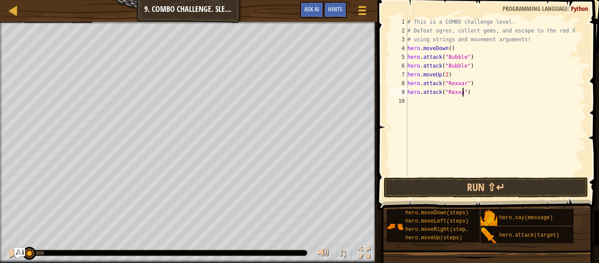
type textarea "hero.attack("Rexxar")"
click at [440, 104] on div "# This is a COMBO challenge level. # Defeat [PERSON_NAME], collect gems, and es…" at bounding box center [496, 105] width 180 height 175
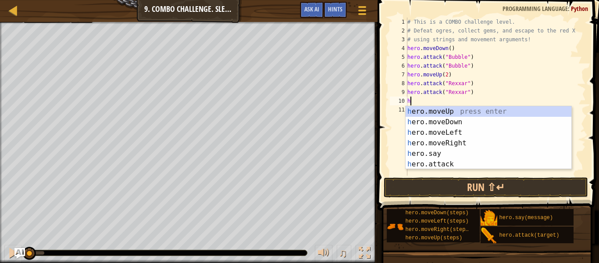
click at [455, 168] on div "h ero.moveUp press enter h ero.moveDown press enter h ero.moveLeft press enter …" at bounding box center [489, 148] width 166 height 84
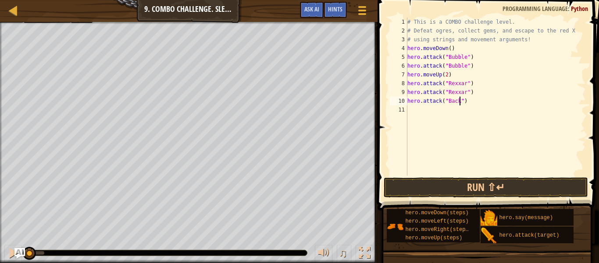
scroll to position [4, 8]
type textarea "hero.attack("Brack")"
click at [474, 106] on div "# This is a COMBO challenge level. # Defeat [PERSON_NAME], collect gems, and es…" at bounding box center [496, 105] width 180 height 175
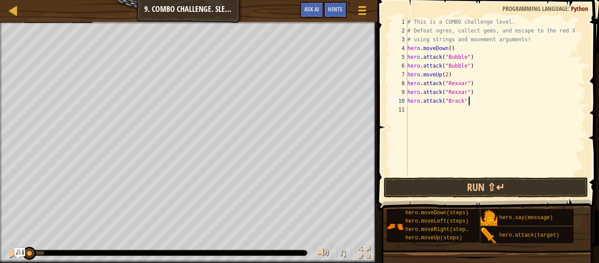
click at [474, 100] on div "# This is a COMBO challenge level. # Defeat [PERSON_NAME], collect gems, and es…" at bounding box center [496, 105] width 180 height 175
type textarea "hero.attack("Brack")"
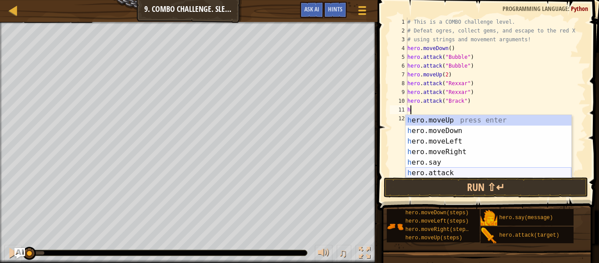
click at [482, 172] on div "h ero.moveUp press enter h ero.moveDown press enter h ero.moveLeft press enter …" at bounding box center [489, 157] width 166 height 84
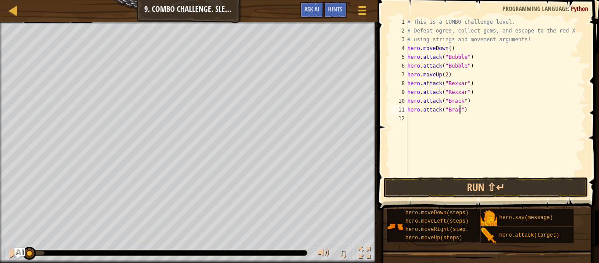
scroll to position [4, 8]
type textarea "hero.attack("Brack")"
click at [444, 119] on div "# This is a COMBO challenge level. # Defeat [PERSON_NAME], collect gems, and es…" at bounding box center [496, 105] width 180 height 175
type textarea "h"
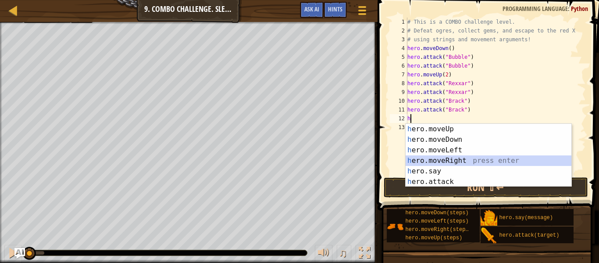
click at [448, 160] on div "h ero.moveUp press enter h ero.moveDown press enter h ero.moveLeft press enter …" at bounding box center [489, 166] width 166 height 84
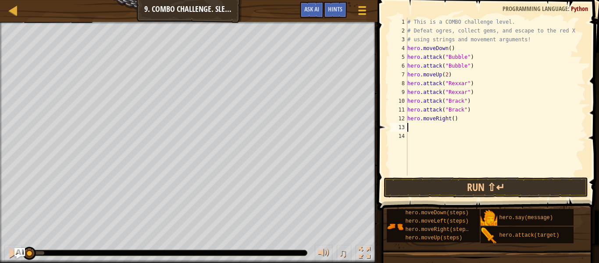
type textarea "h"
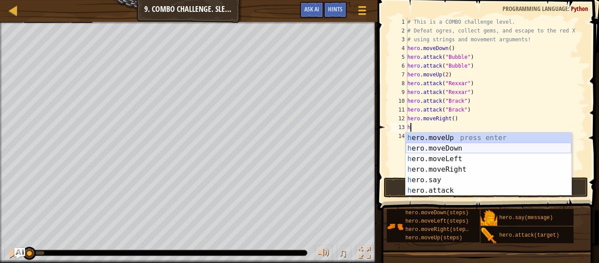
click at [435, 147] on div "h ero.moveUp press enter h ero.moveDown press enter h ero.moveLeft press enter …" at bounding box center [489, 174] width 166 height 84
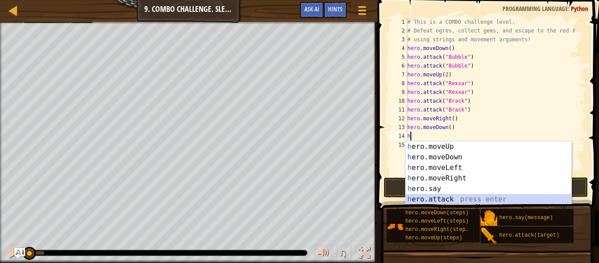
click at [451, 196] on div "h ero.moveUp press enter h ero.moveDown press enter h ero.moveLeft press enter …" at bounding box center [489, 183] width 166 height 84
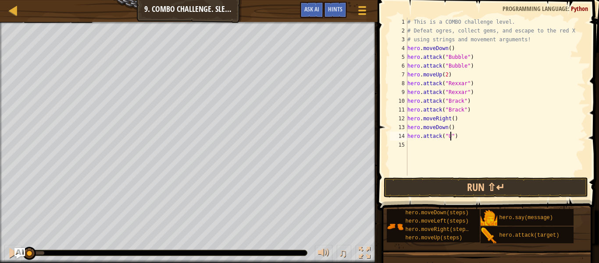
scroll to position [4, 7]
type textarea "hero.attack("Ursa")"
click at [476, 149] on div "# This is a COMBO challenge level. # Defeat [PERSON_NAME], collect gems, and es…" at bounding box center [496, 105] width 180 height 175
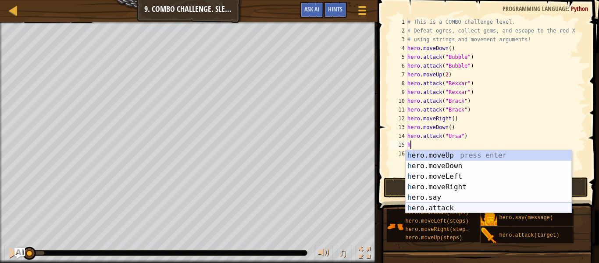
click at [446, 207] on div "h ero.moveUp press enter h ero.moveDown press enter h ero.moveLeft press enter …" at bounding box center [489, 192] width 166 height 84
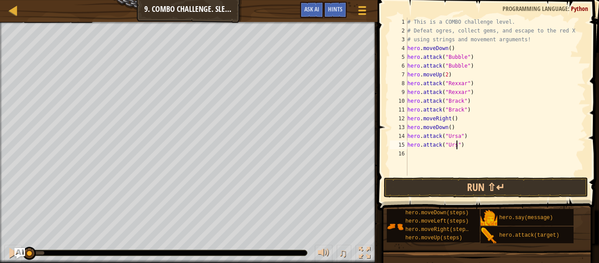
type textarea "hero.attack("Ursa")"
click at [444, 158] on div "# This is a COMBO challenge level. # Defeat [PERSON_NAME], collect gems, and es…" at bounding box center [496, 105] width 180 height 175
type textarea "h"
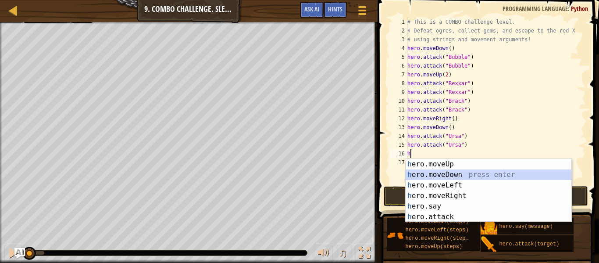
click at [462, 177] on div "h ero.moveUp press enter h ero.moveDown press enter h ero.moveLeft press enter …" at bounding box center [489, 201] width 166 height 84
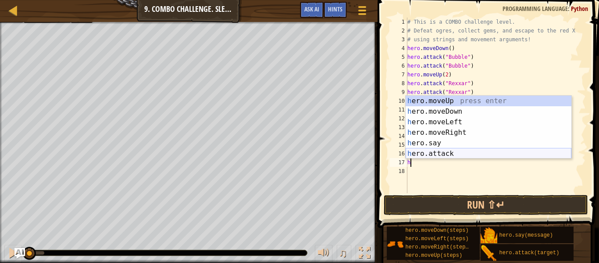
click at [448, 156] on div "h ero.moveUp press enter h ero.moveDown press enter h ero.moveLeft press enter …" at bounding box center [489, 138] width 166 height 84
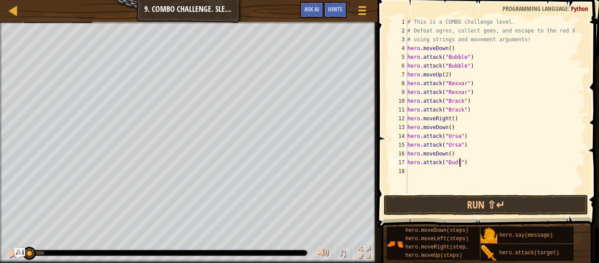
type textarea "hero.attack("Dudle")"
click at [442, 173] on div "# This is a COMBO challenge level. # Defeat [PERSON_NAME], collect gems, and es…" at bounding box center [496, 114] width 180 height 193
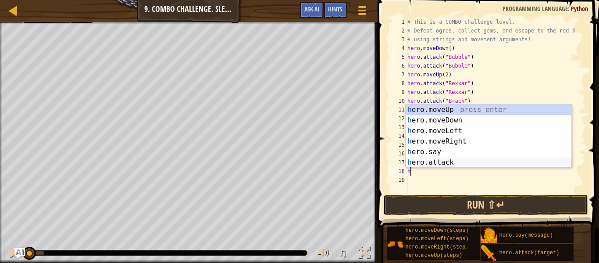
click at [451, 163] on div "h ero.moveUp press enter h ero.moveDown press enter h ero.moveLeft press enter …" at bounding box center [489, 146] width 166 height 84
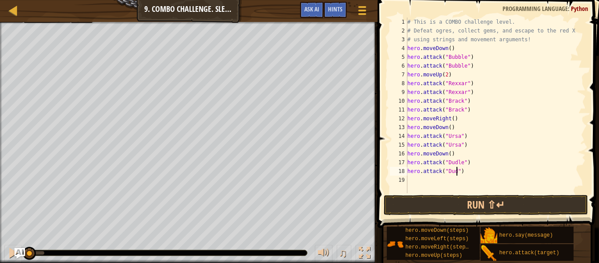
scroll to position [4, 7]
type textarea "hero.attack("Dudle")"
click at [444, 178] on div "# This is a COMBO challenge level. # Defeat [PERSON_NAME], collect gems, and es…" at bounding box center [496, 114] width 180 height 193
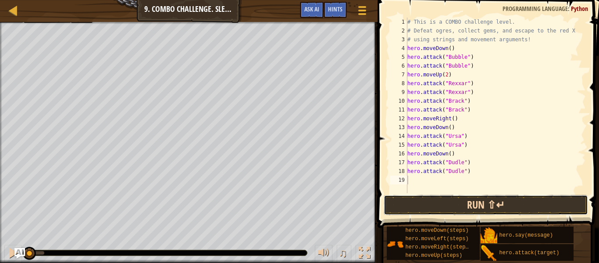
click at [453, 208] on button "Run ⇧↵" at bounding box center [486, 205] width 204 height 20
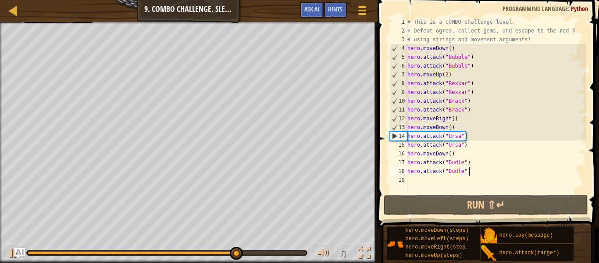
click at [486, 174] on div "# This is a COMBO challenge level. # Defeat [PERSON_NAME], collect gems, and es…" at bounding box center [496, 114] width 180 height 193
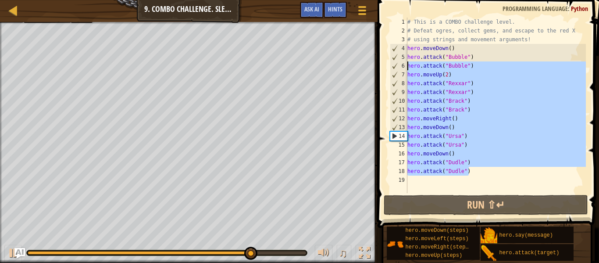
drag, startPoint x: 486, startPoint y: 174, endPoint x: 403, endPoint y: 62, distance: 139.8
click at [403, 62] on div "hero.attack("Dudle") 1 2 3 4 5 6 7 8 9 10 11 12 13 14 15 16 17 18 19 # This is …" at bounding box center [487, 105] width 198 height 175
type textarea "hero.attack("Bubble") hero.moveUp(2)"
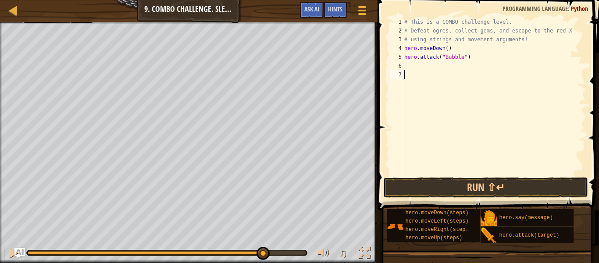
click at [454, 75] on div "# This is a COMBO challenge level. # Defeat [PERSON_NAME], collect gems, and es…" at bounding box center [494, 105] width 183 height 175
click at [481, 57] on div "# This is a COMBO challenge level. # Defeat [PERSON_NAME], collect gems, and es…" at bounding box center [494, 105] width 183 height 175
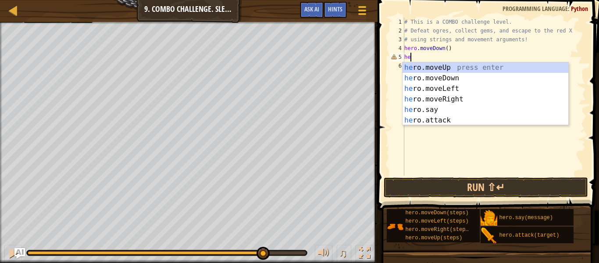
type textarea "h"
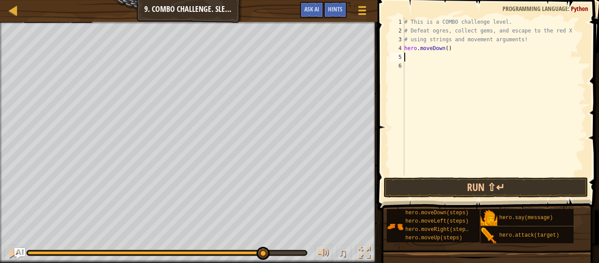
type textarea "h"
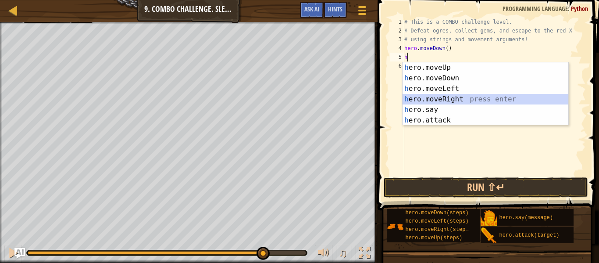
click at [460, 100] on div "h ero.moveUp press enter h ero.moveDown press enter h ero.moveLeft press enter …" at bounding box center [486, 104] width 166 height 84
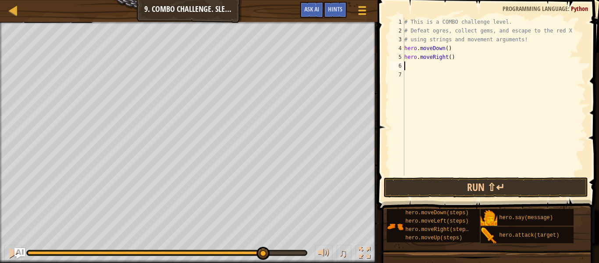
click at [450, 57] on div "# This is a COMBO challenge level. # Defeat [PERSON_NAME], collect gems, and es…" at bounding box center [494, 105] width 183 height 175
type textarea "hero.moveRight()"
click at [442, 64] on div "# This is a COMBO challenge level. # Defeat [PERSON_NAME], collect gems, and es…" at bounding box center [494, 105] width 183 height 175
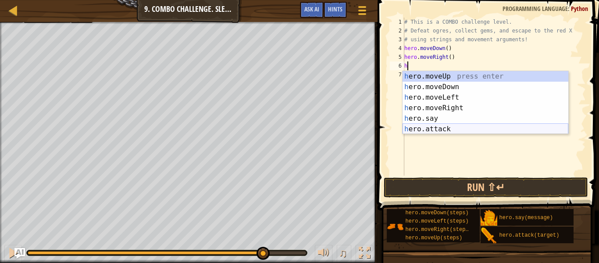
click at [440, 132] on div "h ero.moveUp press enter h ero.moveDown press enter h ero.moveLeft press enter …" at bounding box center [486, 113] width 166 height 84
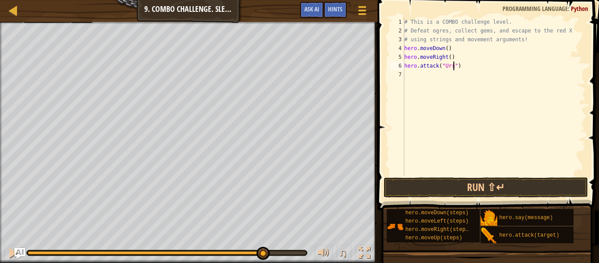
type textarea "hero.attack("Ursa")"
click at [457, 75] on div "# This is a COMBO challenge level. # Defeat [PERSON_NAME], collect gems, and es…" at bounding box center [494, 105] width 183 height 175
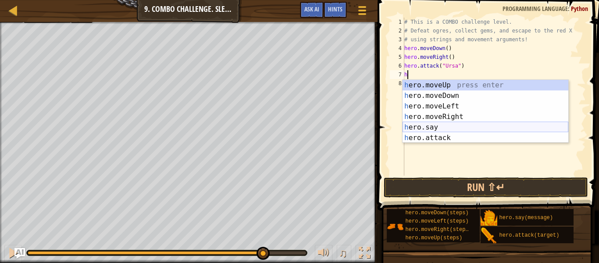
click at [441, 133] on div "h ero.moveUp press enter h ero.moveDown press enter h ero.moveLeft press enter …" at bounding box center [486, 122] width 166 height 84
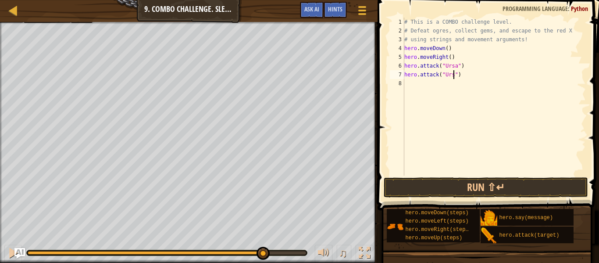
type textarea "hero.attack("Ursa")"
click at [440, 85] on div "# This is a COMBO challenge level. # Defeat [PERSON_NAME], collect gems, and es…" at bounding box center [494, 105] width 183 height 175
type textarea "h"
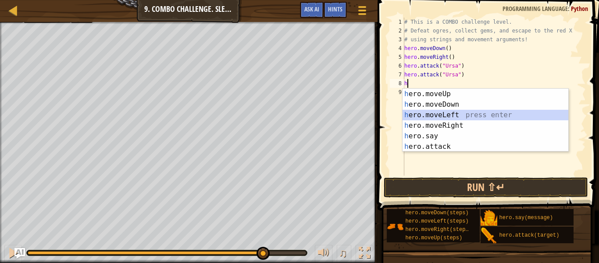
click at [451, 114] on div "h ero.moveUp press enter h ero.moveDown press enter h ero.moveLeft press enter …" at bounding box center [486, 131] width 166 height 84
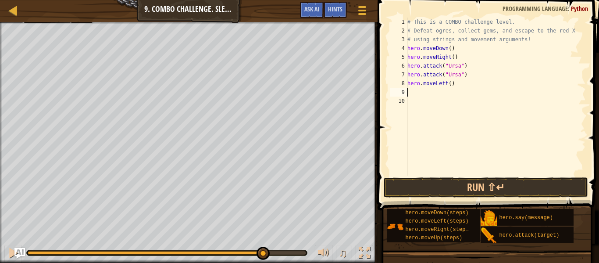
type textarea "h"
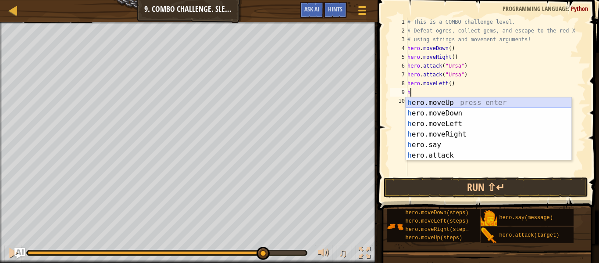
click at [447, 103] on div "h ero.moveUp press enter h ero.moveDown press enter h ero.moveLeft press enter …" at bounding box center [489, 139] width 166 height 84
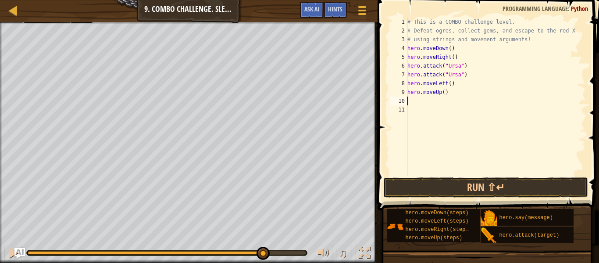
type textarea "h"
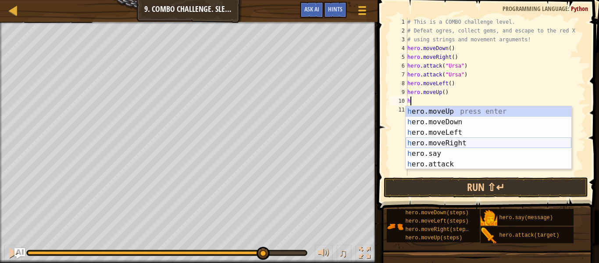
click at [448, 143] on div "h ero.moveUp press enter h ero.moveDown press enter h ero.moveLeft press enter …" at bounding box center [489, 148] width 166 height 84
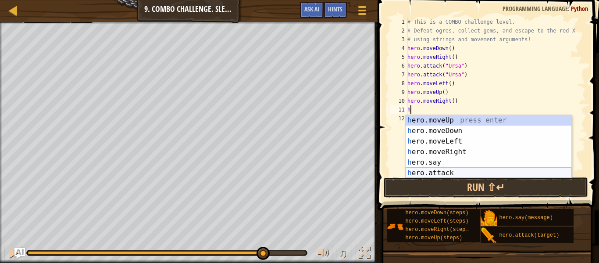
click at [442, 171] on div "h ero.moveUp press enter h ero.moveDown press enter h ero.moveLeft press enter …" at bounding box center [489, 157] width 166 height 84
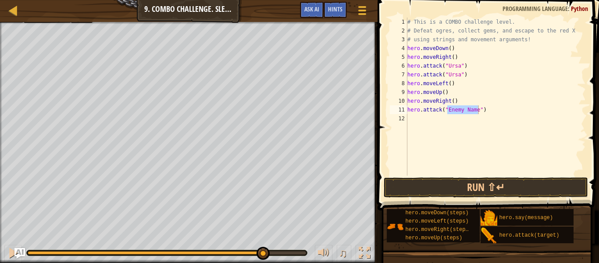
drag, startPoint x: 270, startPoint y: 249, endPoint x: 175, endPoint y: 257, distance: 94.5
click at [175, 257] on div "♫" at bounding box center [189, 250] width 378 height 26
click at [29, 254] on div at bounding box center [145, 253] width 235 height 4
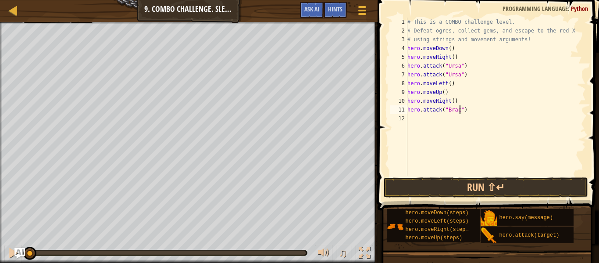
scroll to position [4, 8]
click at [440, 113] on div "# This is a COMBO challenge level. # Defeat [PERSON_NAME], collect gems, and es…" at bounding box center [496, 105] width 180 height 175
type textarea "hero.attack("Brack")"
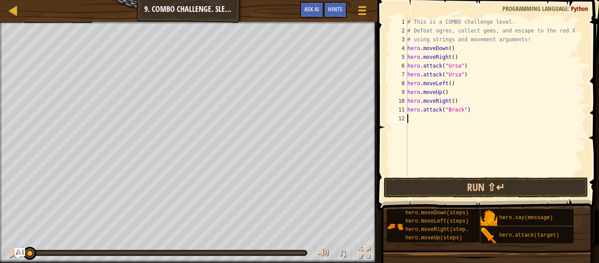
scroll to position [4, 0]
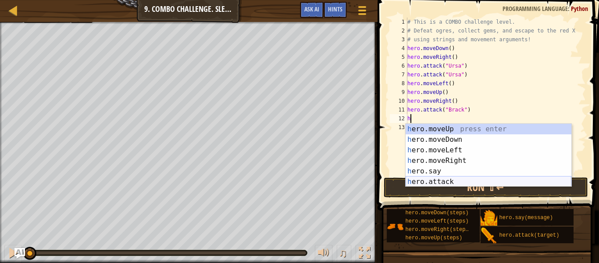
click at [444, 179] on div "h ero.moveUp press enter h ero.moveDown press enter h ero.moveLeft press enter …" at bounding box center [489, 166] width 166 height 84
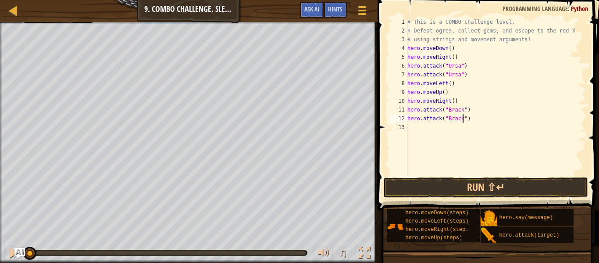
scroll to position [4, 8]
click at [445, 97] on div "# This is a COMBO challenge level. # Defeat [PERSON_NAME], collect gems, and es…" at bounding box center [496, 105] width 180 height 175
click at [454, 92] on div "# This is a COMBO challenge level. # Defeat [PERSON_NAME], collect gems, and es…" at bounding box center [496, 105] width 180 height 175
type textarea "hero.moveUp()"
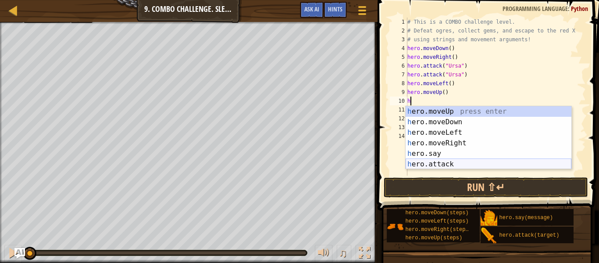
click at [445, 165] on div "h ero.moveUp press enter h ero.moveDown press enter h ero.moveLeft press enter …" at bounding box center [489, 148] width 166 height 84
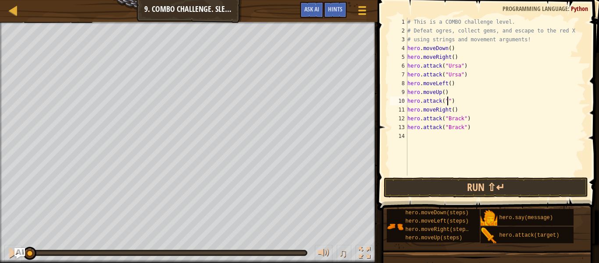
scroll to position [4, 6]
type textarea "hero.attack("Rexxar")"
click at [492, 105] on div "# This is a COMBO challenge level. # Defeat [PERSON_NAME], collect gems, and es…" at bounding box center [496, 105] width 180 height 175
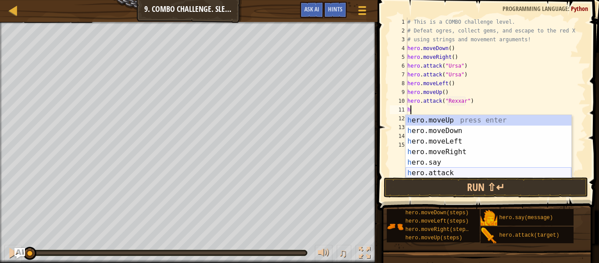
click at [453, 174] on div "h ero.moveUp press enter h ero.moveDown press enter h ero.moveLeft press enter …" at bounding box center [489, 157] width 166 height 84
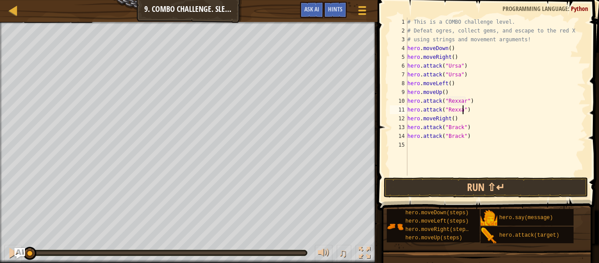
scroll to position [4, 9]
click at [491, 193] on button "Run ⇧↵" at bounding box center [486, 187] width 204 height 20
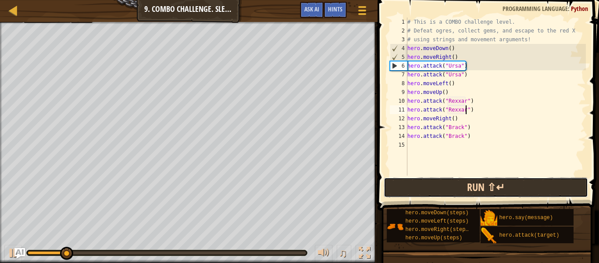
click at [468, 186] on button "Run ⇧↵" at bounding box center [486, 187] width 204 height 20
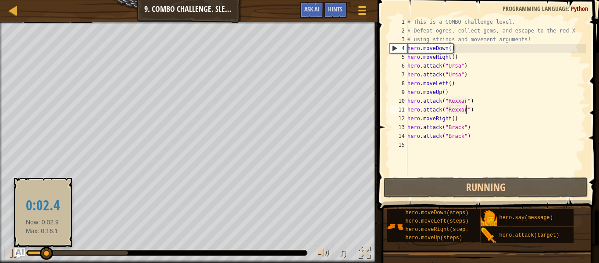
drag, startPoint x: 43, startPoint y: 251, endPoint x: 0, endPoint y: 253, distance: 42.2
click at [0, 253] on div "♫" at bounding box center [189, 250] width 378 height 26
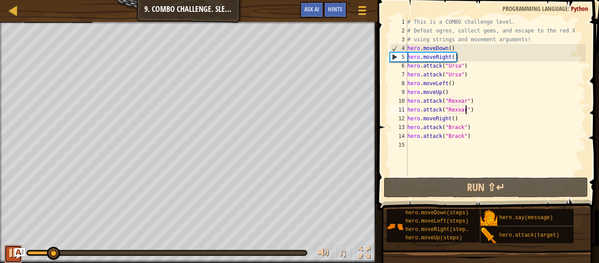
click at [5, 253] on button at bounding box center [13, 254] width 18 height 18
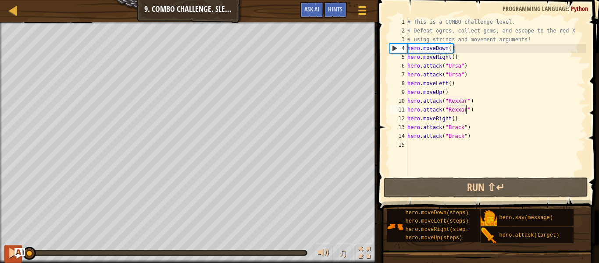
drag, startPoint x: 53, startPoint y: 253, endPoint x: 12, endPoint y: 256, distance: 40.9
click at [465, 50] on div "# This is a COMBO challenge level. # Defeat [PERSON_NAME], collect gems, and es…" at bounding box center [496, 105] width 180 height 175
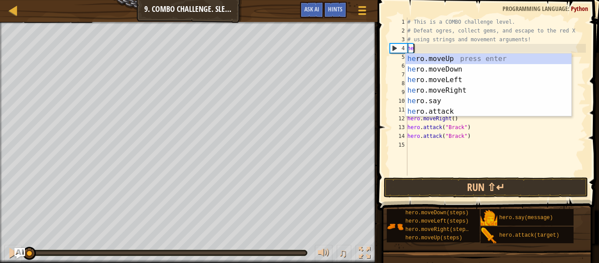
scroll to position [4, 0]
type textarea "h"
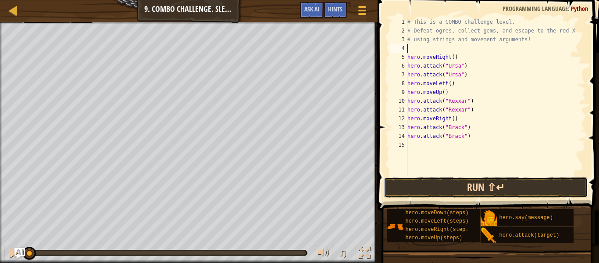
click at [470, 183] on button "Run ⇧↵" at bounding box center [486, 187] width 204 height 20
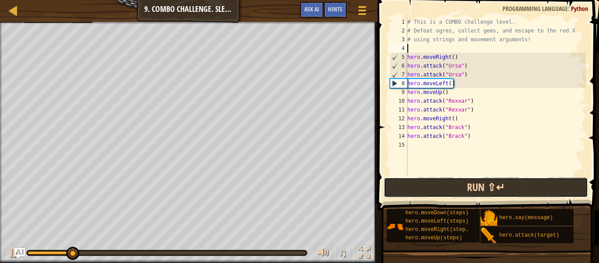
click at [474, 185] on button "Run ⇧↵" at bounding box center [486, 187] width 204 height 20
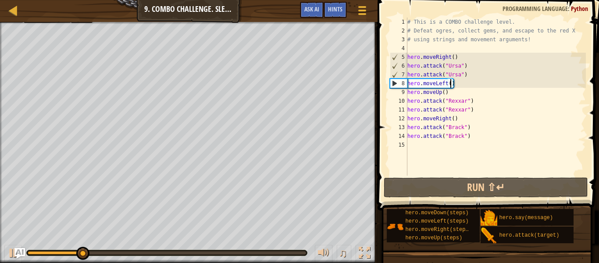
click at [449, 83] on div "# This is a COMBO challenge level. # Defeat [PERSON_NAME], collect gems, and es…" at bounding box center [496, 105] width 180 height 175
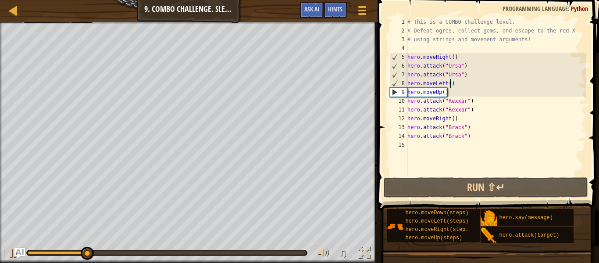
type textarea "hero.moveLeft(2)"
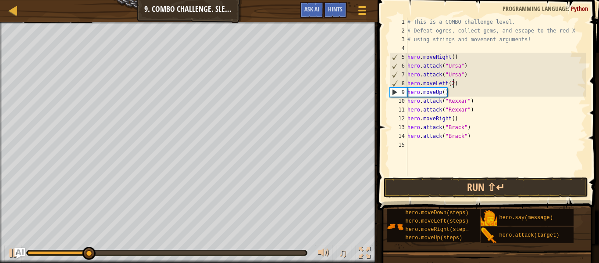
scroll to position [4, 7]
click at [490, 146] on div "# This is a COMBO challenge level. # Defeat [PERSON_NAME], collect gems, and es…" at bounding box center [496, 105] width 180 height 175
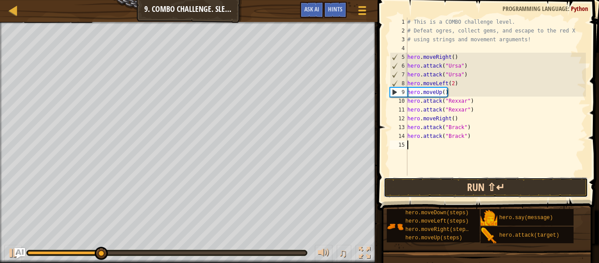
click at [495, 178] on button "Run ⇧↵" at bounding box center [486, 187] width 204 height 20
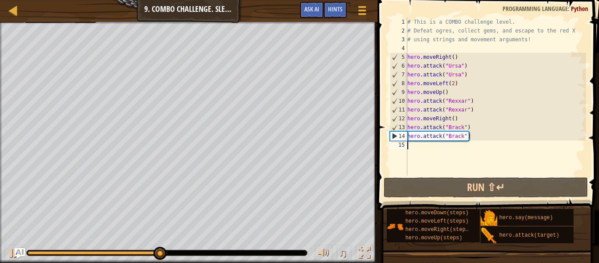
type textarea "h"
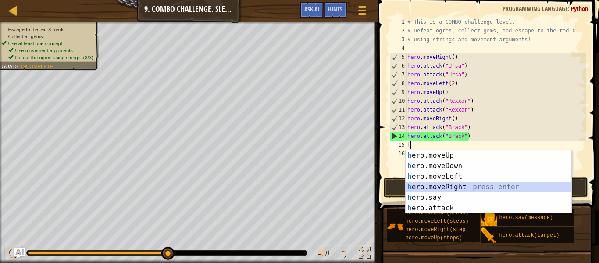
click at [459, 186] on div "h ero.moveUp press enter h ero.moveDown press enter h ero.moveLeft press enter …" at bounding box center [489, 192] width 166 height 84
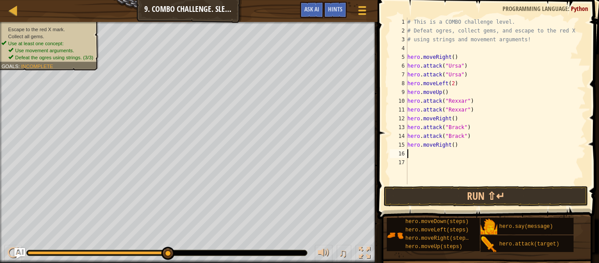
type textarea "h"
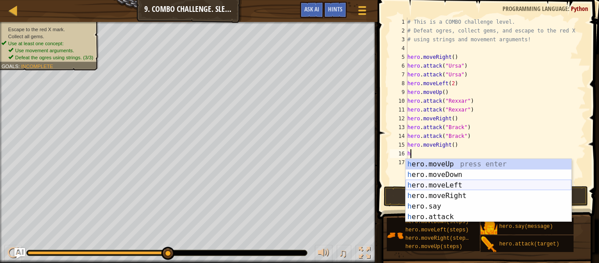
click at [453, 187] on div "h ero.moveUp press enter h ero.moveDown press enter h ero.moveLeft press enter …" at bounding box center [489, 201] width 166 height 84
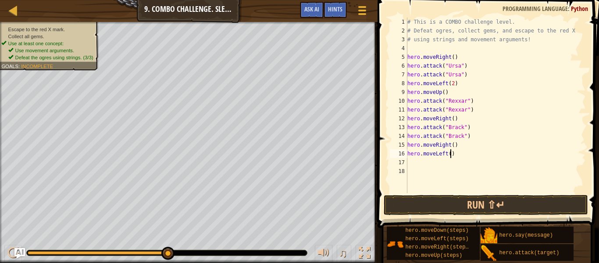
click at [450, 153] on div "# This is a COMBO challenge level. # Defeat [PERSON_NAME], collect gems, and es…" at bounding box center [496, 114] width 180 height 193
type textarea "hero.moveLeft(2)"
click at [452, 165] on div "# This is a COMBO challenge level. # Defeat [PERSON_NAME], collect gems, and es…" at bounding box center [496, 114] width 180 height 193
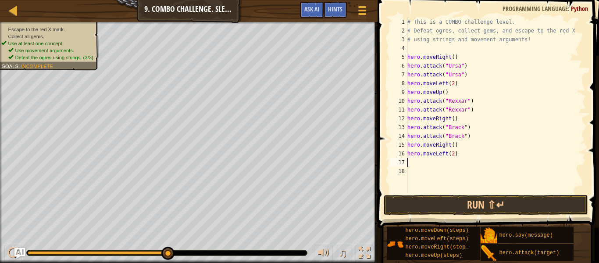
type textarea "h"
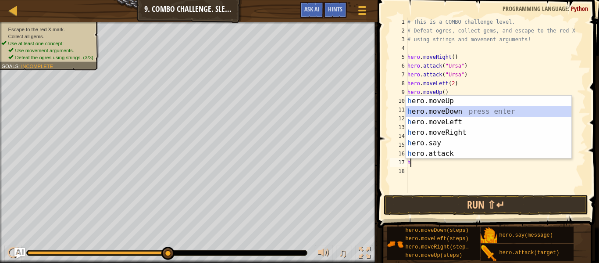
click at [463, 111] on div "h ero.moveUp press enter h ero.moveDown press enter h ero.moveLeft press enter …" at bounding box center [489, 138] width 166 height 84
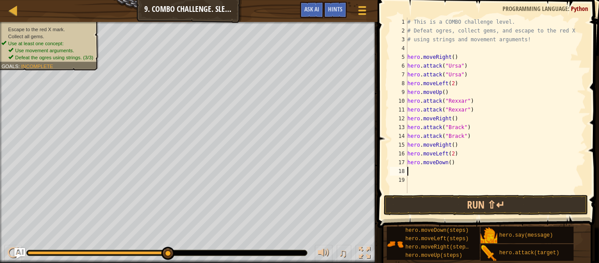
click at [450, 162] on div "# This is a COMBO challenge level. # Defeat [PERSON_NAME], collect gems, and es…" at bounding box center [496, 114] width 180 height 193
type textarea "hero.moveDown(2)"
click at [455, 168] on div "# This is a COMBO challenge level. # Defeat [PERSON_NAME], collect gems, and es…" at bounding box center [496, 114] width 180 height 193
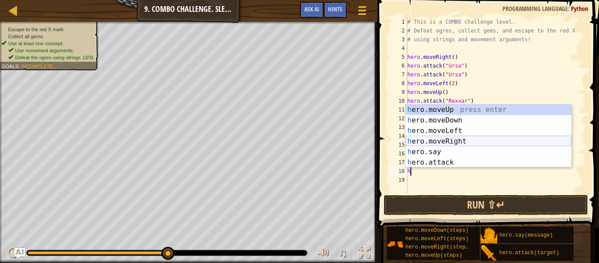
click at [461, 141] on div "h ero.moveUp press enter h ero.moveDown press enter h ero.moveLeft press enter …" at bounding box center [489, 146] width 166 height 84
click at [455, 143] on div "# This is a COMBO challenge level. # Defeat [PERSON_NAME], collect gems, and es…" at bounding box center [496, 114] width 180 height 193
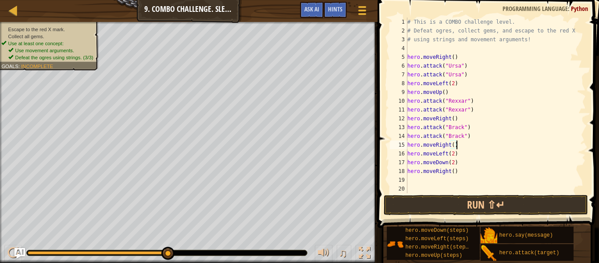
click at [454, 173] on div "# This is a COMBO challenge level. # Defeat [PERSON_NAME], collect gems, and es…" at bounding box center [496, 114] width 180 height 193
type textarea "hero.moveRight(2)"
click at [453, 178] on div "# This is a COMBO challenge level. # Defeat [PERSON_NAME], collect gems, and es…" at bounding box center [496, 114] width 180 height 193
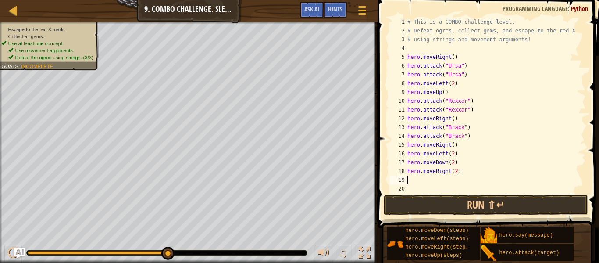
type textarea "h"
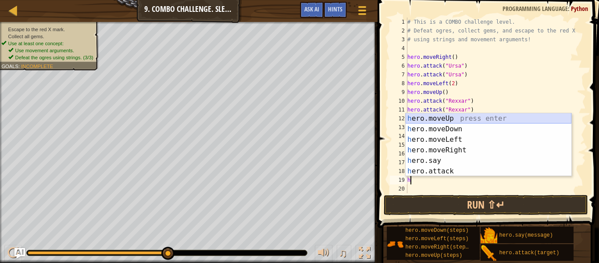
click at [452, 121] on div "h ero.moveUp press enter h ero.moveDown press enter h ero.moveLeft press enter …" at bounding box center [489, 155] width 166 height 84
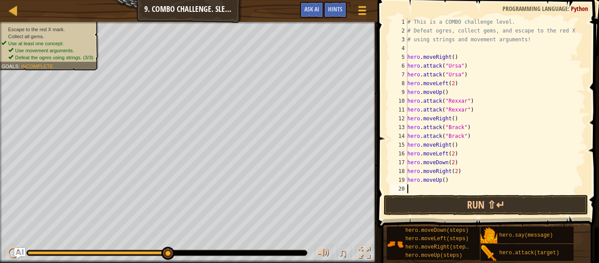
type textarea "h"
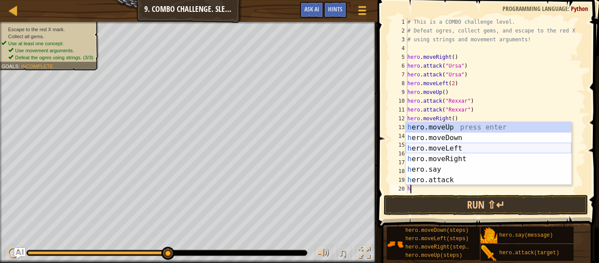
click at [462, 148] on div "h ero.moveUp press enter h ero.moveDown press enter h ero.moveLeft press enter …" at bounding box center [489, 164] width 166 height 84
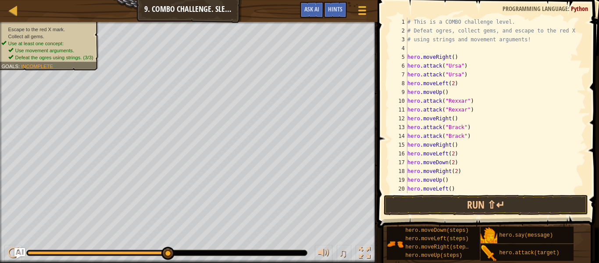
scroll to position [18, 0]
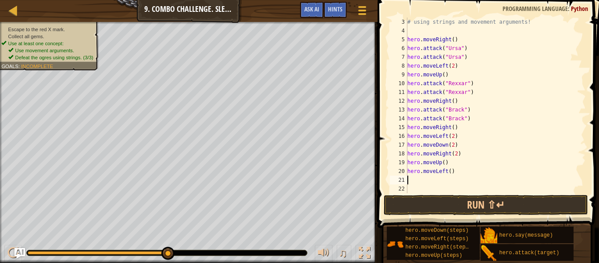
click at [449, 174] on div "# using strings and movement arguments! hero . moveRight ( ) hero . attack ( "U…" at bounding box center [496, 114] width 180 height 193
type textarea "hero.moveLeft(2)"
click at [418, 182] on div "# using strings and movement arguments! hero . moveRight ( ) hero . attack ( "U…" at bounding box center [496, 114] width 180 height 193
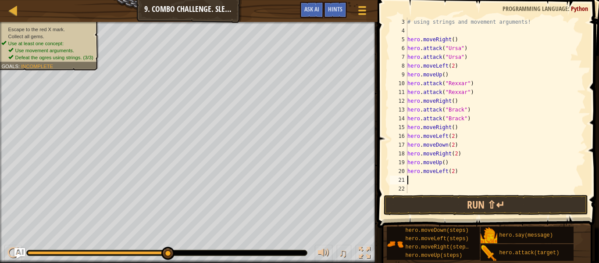
type textarea "h"
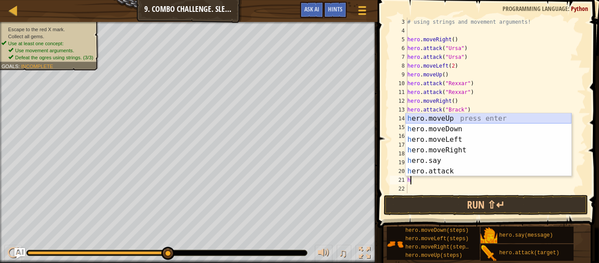
click at [448, 120] on div "h ero.moveUp press enter h ero.moveDown press enter h ero.moveLeft press enter …" at bounding box center [489, 155] width 166 height 84
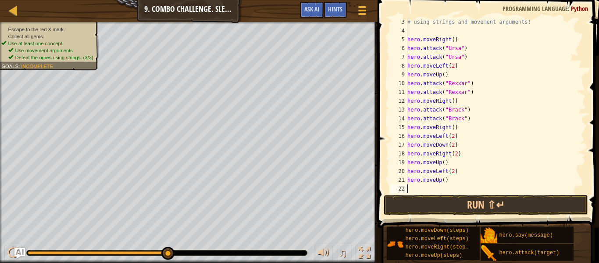
type textarea "h"
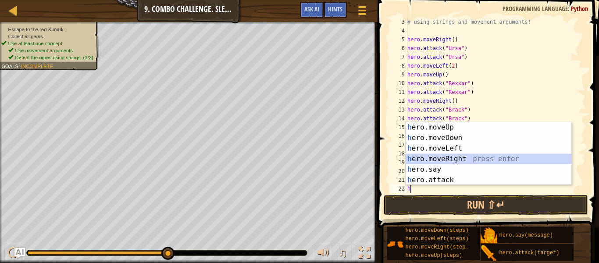
click at [458, 157] on div "h ero.moveUp press enter h ero.moveDown press enter h ero.moveLeft press enter …" at bounding box center [489, 164] width 166 height 84
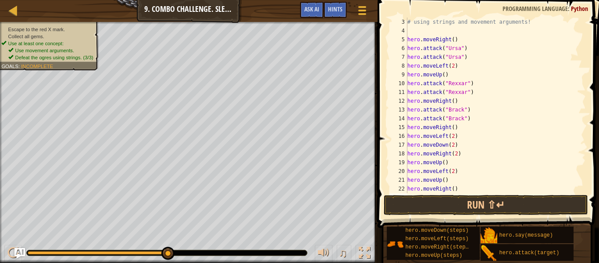
scroll to position [22, 0]
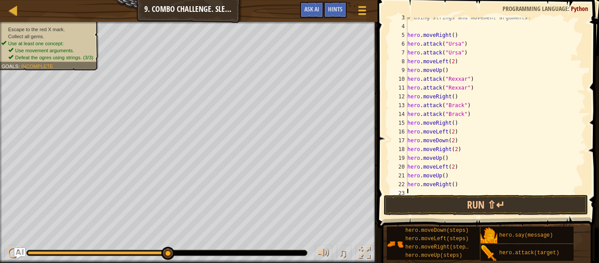
click at [453, 184] on div "# using strings and movement arguments! hero . moveRight ( ) hero . attack ( "U…" at bounding box center [496, 109] width 180 height 193
click at [454, 210] on button "Run ⇧↵" at bounding box center [486, 205] width 204 height 20
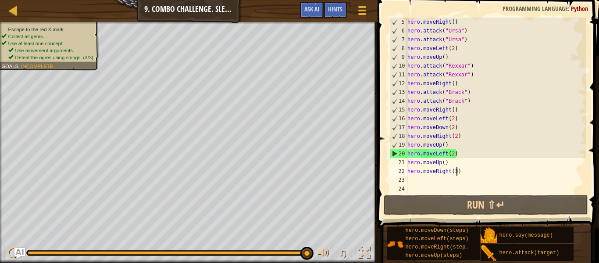
scroll to position [35, 0]
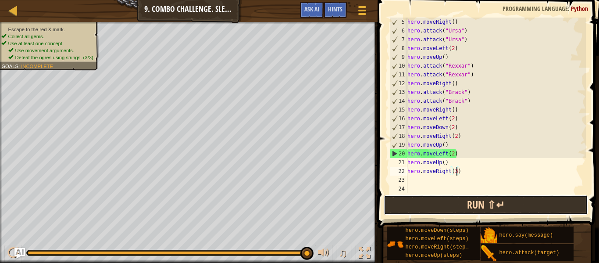
click at [454, 202] on button "Run ⇧↵" at bounding box center [486, 205] width 204 height 20
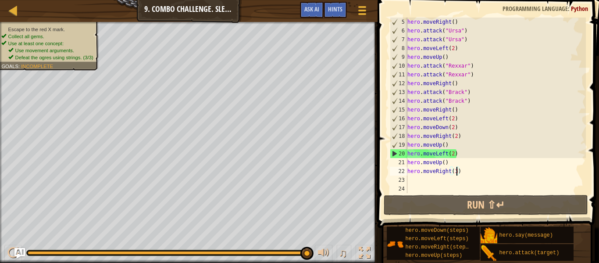
click at [31, 254] on div at bounding box center [167, 253] width 278 height 4
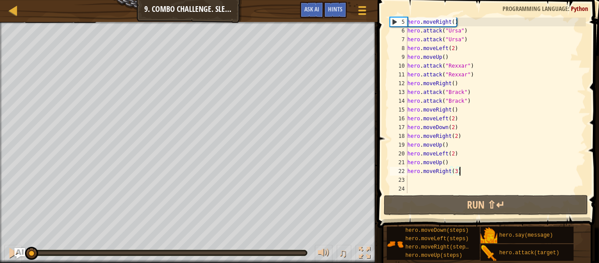
click at [465, 170] on div "hero . moveRight ( ) hero . attack ( "Ursa" ) hero . attack ( "Ursa" ) hero . m…" at bounding box center [496, 114] width 180 height 193
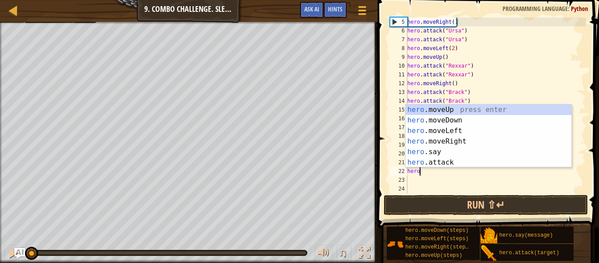
scroll to position [4, 0]
type textarea "h"
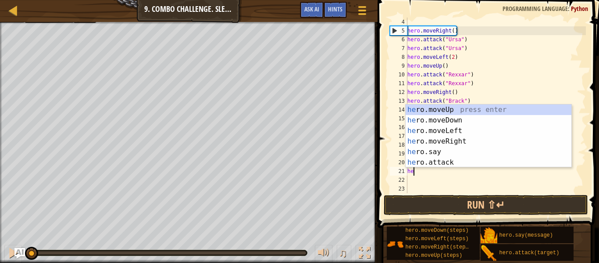
type textarea "h"
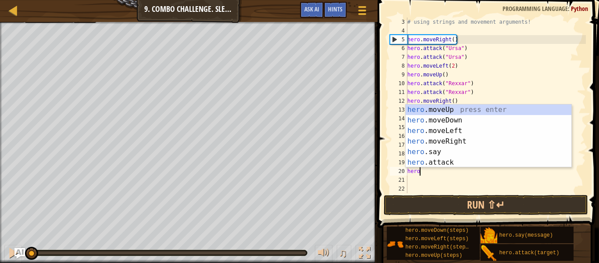
type textarea "h"
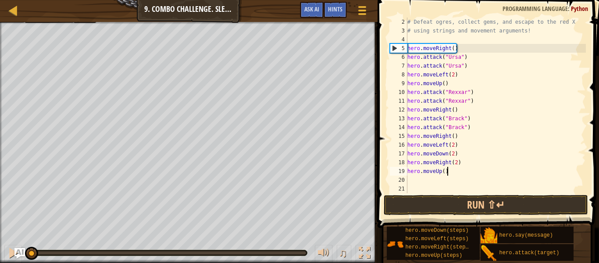
scroll to position [9, 0]
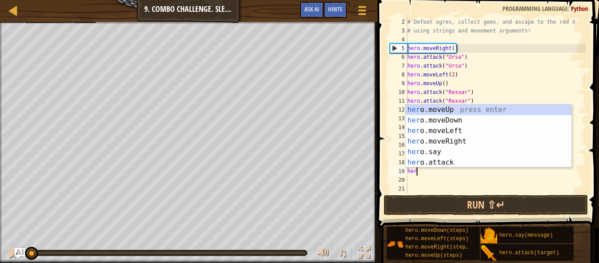
type textarea "h"
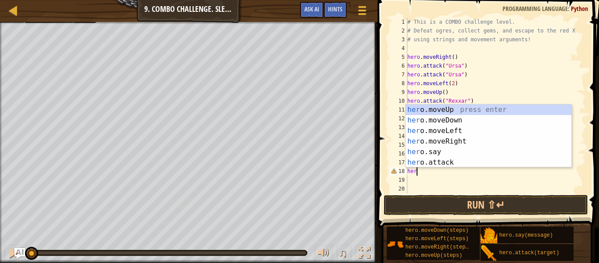
type textarea "h"
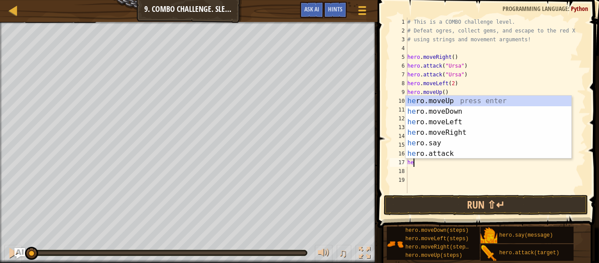
type textarea "h"
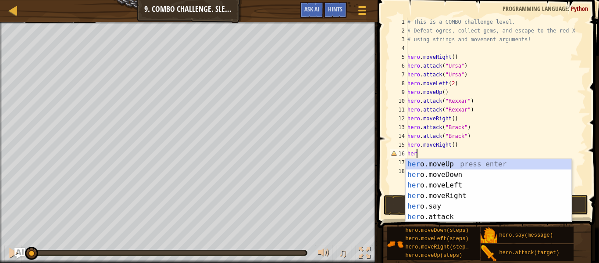
type textarea "h"
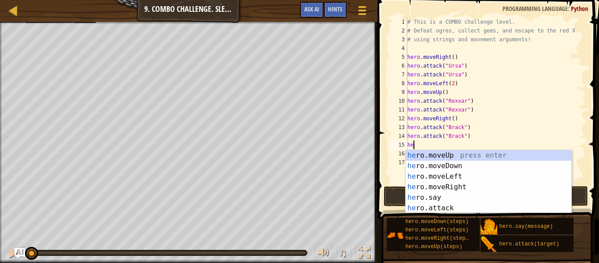
type textarea "h"
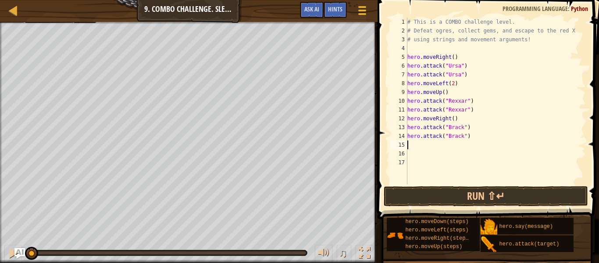
type textarea "hero.attack("Brack")"
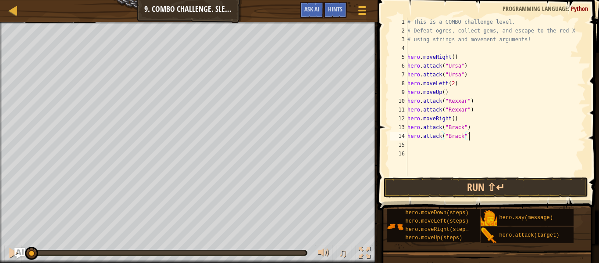
click at [424, 143] on div "# This is a COMBO challenge level. # Defeat [PERSON_NAME], collect gems, and es…" at bounding box center [496, 105] width 180 height 175
type textarea "h"
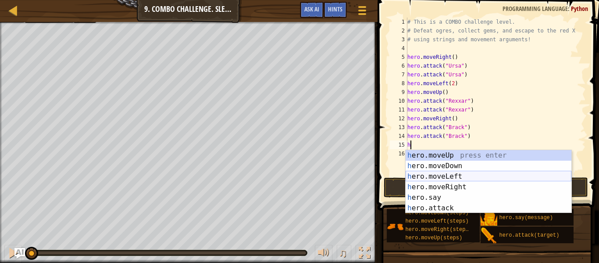
click at [440, 176] on div "h ero.moveUp press enter h ero.moveDown press enter h ero.moveLeft press enter …" at bounding box center [489, 192] width 166 height 84
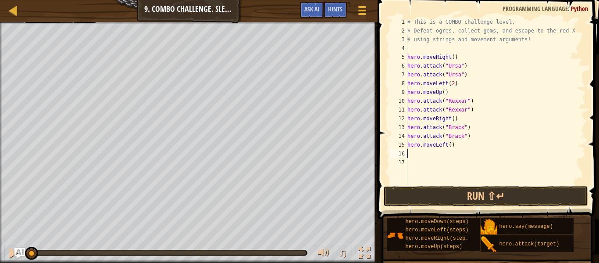
click at [450, 146] on div "# This is a COMBO challenge level. # Defeat [PERSON_NAME], collect gems, and es…" at bounding box center [496, 110] width 180 height 184
type textarea "hero.moveLeft(2)"
click at [453, 157] on div "# This is a COMBO challenge level. # Defeat [PERSON_NAME], collect gems, and es…" at bounding box center [496, 110] width 180 height 184
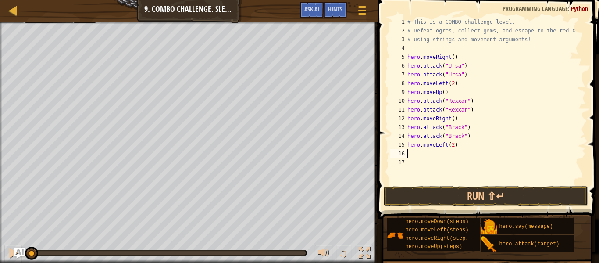
click at [453, 143] on div "# This is a COMBO challenge level. # Defeat [PERSON_NAME], collect gems, and es…" at bounding box center [496, 110] width 180 height 184
type textarea "hero.moveLeft()"
click at [426, 156] on div "# This is a COMBO challenge level. # Defeat [PERSON_NAME], collect gems, and es…" at bounding box center [496, 110] width 180 height 184
type textarea "h"
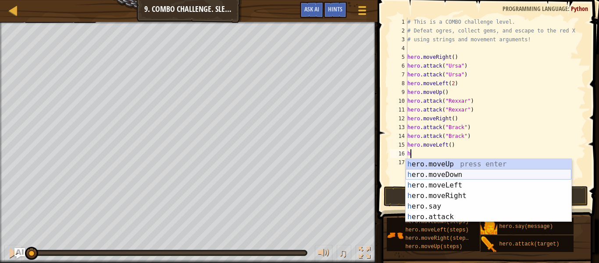
click at [441, 176] on div "h ero.moveUp press enter h ero.moveDown press enter h ero.moveLeft press enter …" at bounding box center [489, 201] width 166 height 84
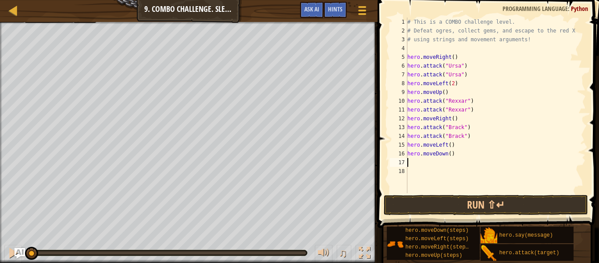
type textarea "h"
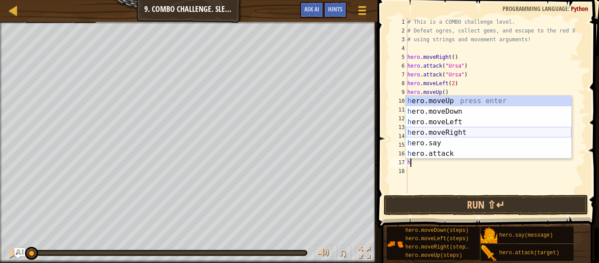
click at [445, 135] on div "h ero.moveUp press enter h ero.moveDown press enter h ero.moveLeft press enter …" at bounding box center [489, 138] width 166 height 84
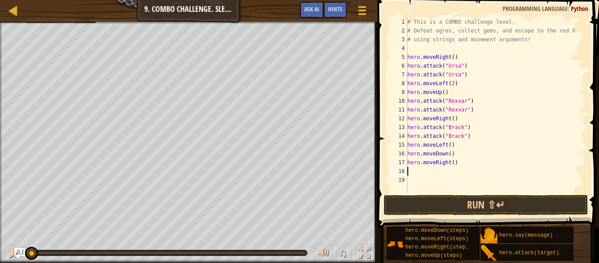
click at [453, 164] on div "# This is a COMBO challenge level. # Defeat [PERSON_NAME], collect gems, and es…" at bounding box center [496, 114] width 180 height 193
type textarea "hero.moveRight(2)"
click at [446, 173] on div "# This is a COMBO challenge level. # Defeat [PERSON_NAME], collect gems, and es…" at bounding box center [496, 114] width 180 height 193
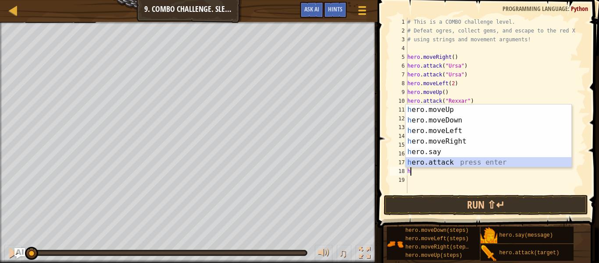
click at [438, 164] on div "h ero.moveUp press enter h ero.moveDown press enter h ero.moveLeft press enter …" at bounding box center [489, 146] width 166 height 84
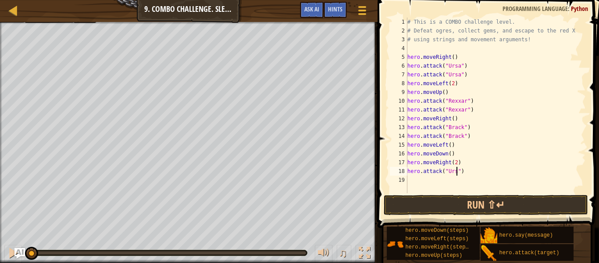
type textarea "hero.attack("Ursa")"
click at [441, 178] on div "# This is a COMBO challenge level. # Defeat [PERSON_NAME], collect gems, and es…" at bounding box center [496, 114] width 180 height 193
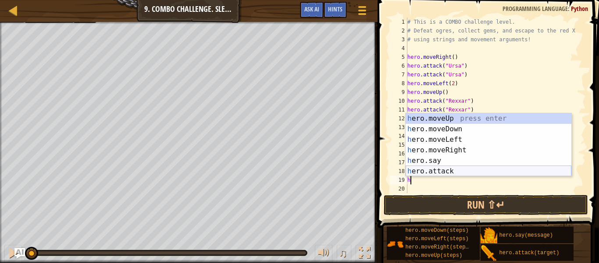
click at [442, 169] on div "h ero.moveUp press enter h ero.moveDown press enter h ero.moveLeft press enter …" at bounding box center [489, 155] width 166 height 84
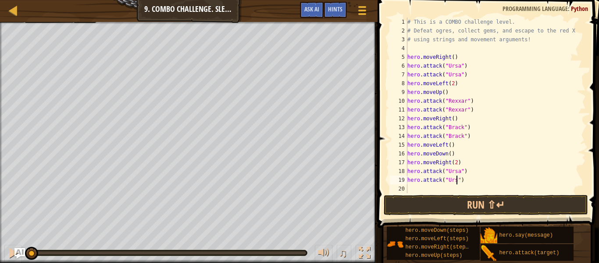
type textarea "hero.attack("Ursa")"
click at [439, 189] on div "# This is a COMBO challenge level. # Defeat [PERSON_NAME], collect gems, and es…" at bounding box center [496, 114] width 180 height 193
type textarea "h"
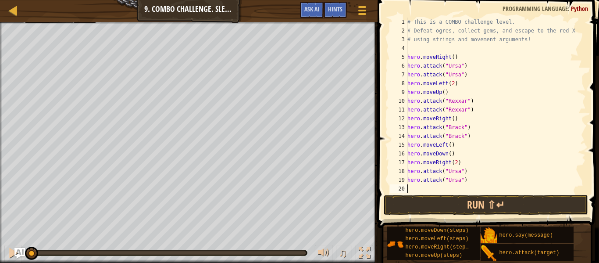
scroll to position [0, 0]
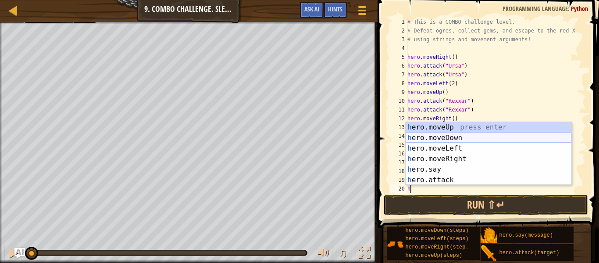
click at [446, 139] on div "h ero.moveUp press enter h ero.moveDown press enter h ero.moveLeft press enter …" at bounding box center [489, 164] width 166 height 84
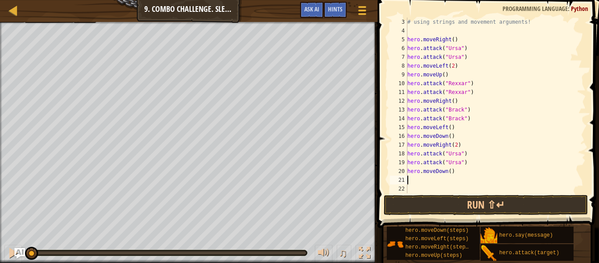
scroll to position [18, 0]
type textarea "h"
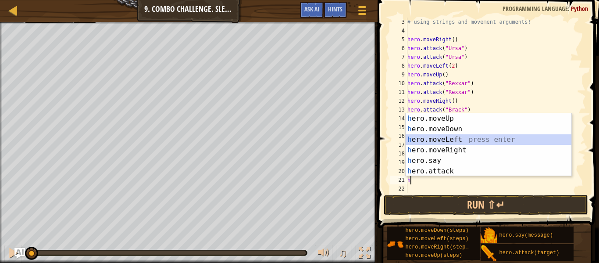
click at [432, 137] on div "h ero.moveUp press enter h ero.moveDown press enter h ero.moveLeft press enter …" at bounding box center [489, 155] width 166 height 84
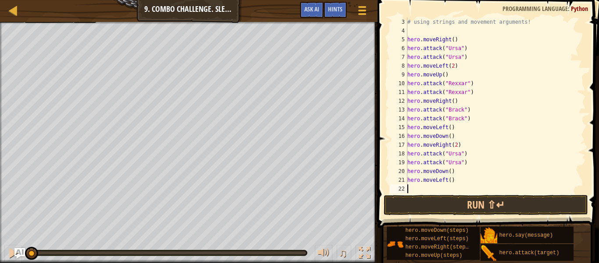
scroll to position [26, 0]
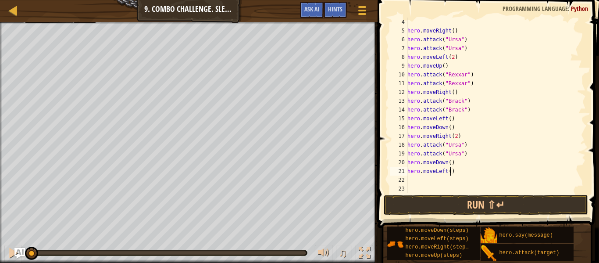
click at [451, 172] on div "hero . moveRight ( ) hero . attack ( "Ursa" ) hero . attack ( "Ursa" ) hero . m…" at bounding box center [496, 114] width 180 height 193
type textarea "hero.moveLeft(2)"
click at [438, 180] on div "hero . moveRight ( ) hero . attack ( "Ursa" ) hero . attack ( "Ursa" ) hero . m…" at bounding box center [496, 114] width 180 height 193
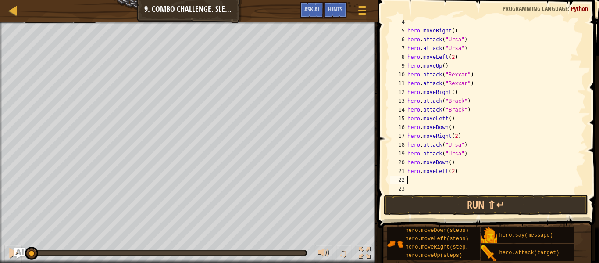
type textarea "h"
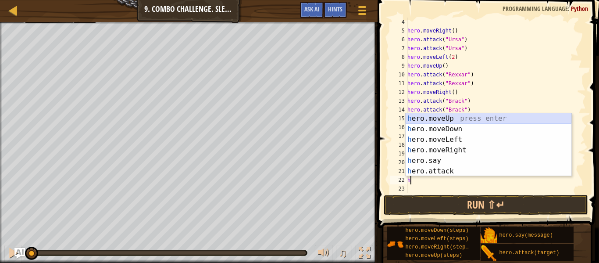
click at [450, 120] on div "h ero.moveUp press enter h ero.moveDown press enter h ero.moveLeft press enter …" at bounding box center [489, 155] width 166 height 84
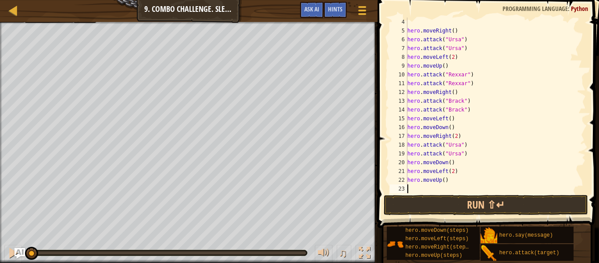
click at [443, 178] on div "hero . moveRight ( ) hero . attack ( "Ursa" ) hero . attack ( "Ursa" ) hero . m…" at bounding box center [496, 114] width 180 height 193
type textarea "hero.moveUp(2)"
click at [438, 188] on div "hero . moveRight ( ) hero . attack ( "Ursa" ) hero . attack ( "Ursa" ) hero . m…" at bounding box center [496, 114] width 180 height 193
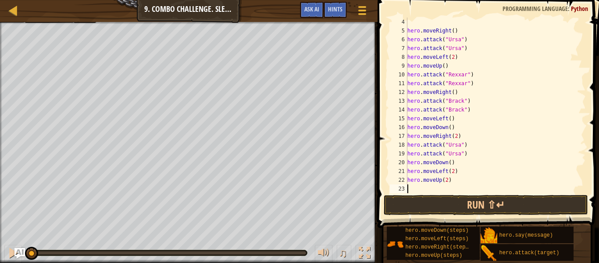
type textarea "h"
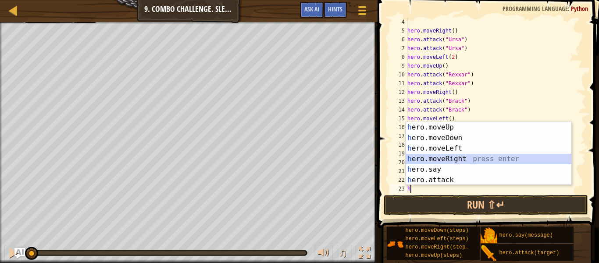
click at [456, 159] on div "h ero.moveUp press enter h ero.moveDown press enter h ero.moveLeft press enter …" at bounding box center [489, 164] width 166 height 84
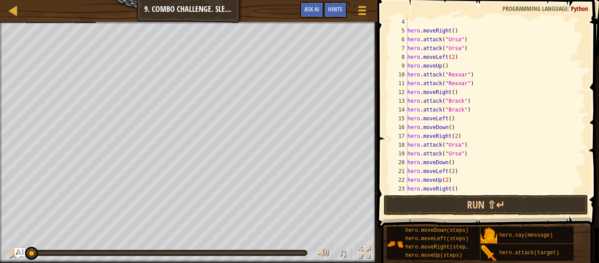
click at [454, 188] on div "hero . moveRight ( ) hero . attack ( "Ursa" ) hero . attack ( "Ursa" ) hero . m…" at bounding box center [496, 114] width 180 height 193
click at [467, 202] on button "Run ⇧↵" at bounding box center [486, 205] width 204 height 20
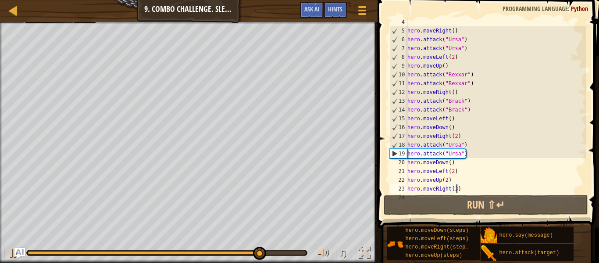
click at [467, 155] on div "hero . moveRight ( ) hero . attack ( "Ursa" ) hero . attack ( "Ursa" ) hero . m…" at bounding box center [496, 114] width 180 height 193
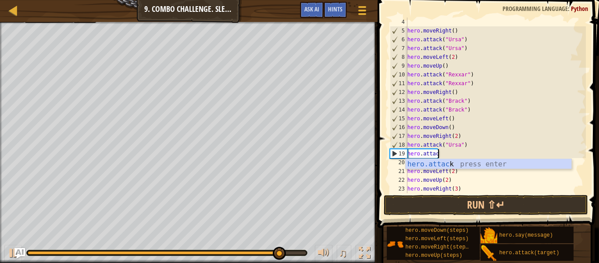
scroll to position [4, 4]
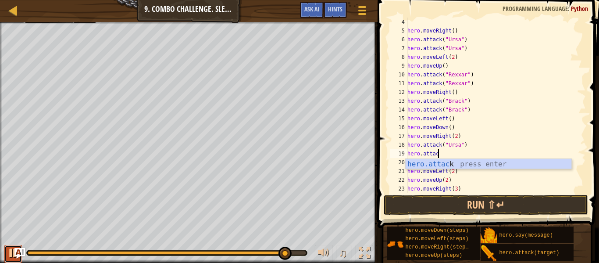
click at [10, 255] on div at bounding box center [12, 252] width 11 height 11
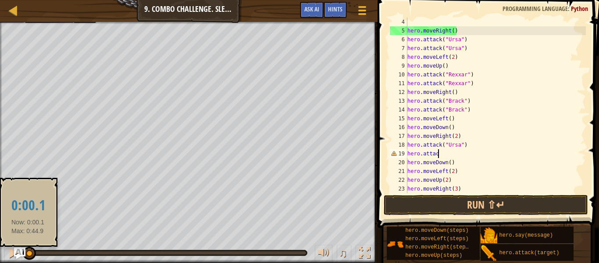
drag, startPoint x: 287, startPoint y: 252, endPoint x: 22, endPoint y: 254, distance: 264.4
click at [22, 254] on div "Map Introduction to Computer Science 9. Combo Challenge. Sleep Hour Game Menu D…" at bounding box center [299, 131] width 599 height 263
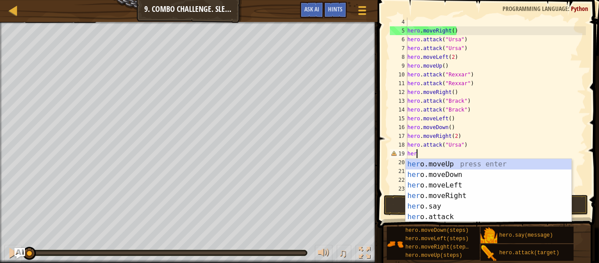
scroll to position [4, 0]
type textarea "h"
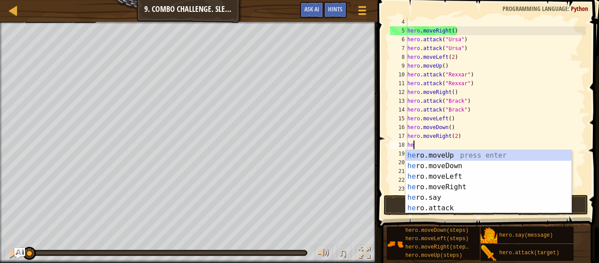
type textarea "h"
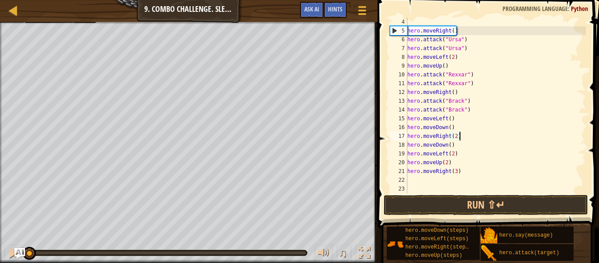
click at [462, 127] on div "hero . moveRight ( ) hero . attack ( "Ursa" ) hero . attack ( "Ursa" ) hero . m…" at bounding box center [496, 114] width 180 height 193
click at [456, 117] on div "hero . moveRight ( ) hero . attack ( "Ursa" ) hero . attack ( "Ursa" ) hero . m…" at bounding box center [496, 114] width 180 height 193
click at [457, 131] on div "hero . moveRight ( ) hero . attack ( "Ursa" ) hero . attack ( "Ursa" ) hero . m…" at bounding box center [496, 114] width 180 height 193
click at [466, 139] on div "hero . moveRight ( ) hero . attack ( "Ursa" ) hero . attack ( "Ursa" ) hero . m…" at bounding box center [496, 114] width 180 height 193
click at [460, 150] on div "hero . moveRight ( ) hero . attack ( "Ursa" ) hero . attack ( "Ursa" ) hero . m…" at bounding box center [496, 114] width 180 height 193
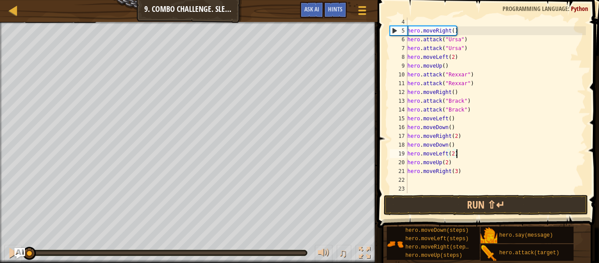
click at [458, 146] on div "hero . moveRight ( ) hero . attack ( "Ursa" ) hero . attack ( "Ursa" ) hero . m…" at bounding box center [496, 114] width 180 height 193
click at [473, 211] on button "Run ⇧↵" at bounding box center [486, 205] width 204 height 20
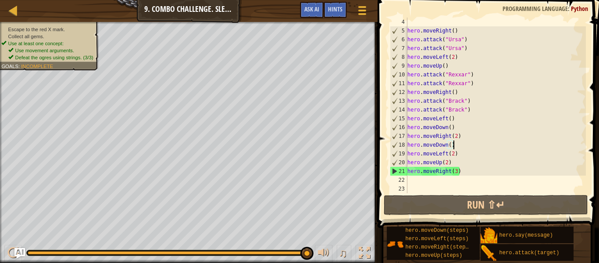
click at [460, 134] on div "hero . moveRight ( ) hero . attack ( "Ursa" ) hero . attack ( "Ursa" ) hero . m…" at bounding box center [496, 114] width 180 height 193
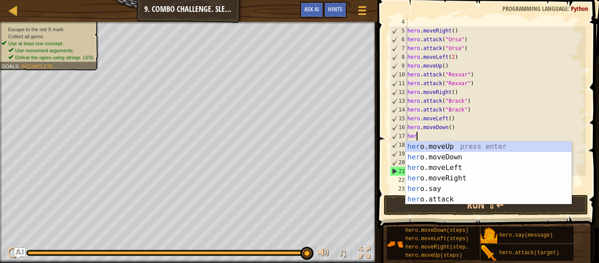
type textarea "h"
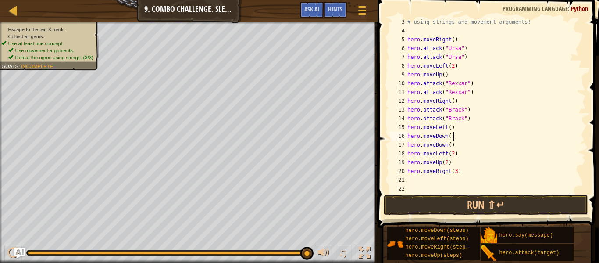
scroll to position [18, 0]
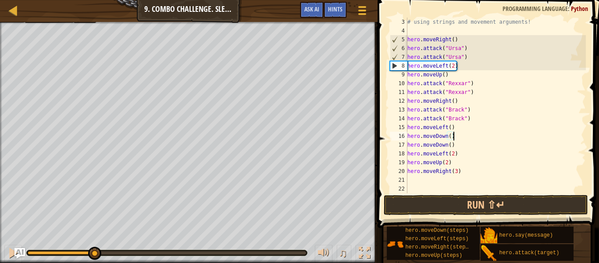
click at [454, 146] on div "# using strings and movement arguments! hero . moveRight ( ) hero . attack ( "U…" at bounding box center [496, 114] width 180 height 193
click at [458, 158] on div "# using strings and movement arguments! hero . moveRight ( ) hero . attack ( "U…" at bounding box center [496, 114] width 180 height 193
click at [457, 150] on div "# using strings and movement arguments! hero . moveRight ( ) hero . attack ( "U…" at bounding box center [496, 114] width 180 height 193
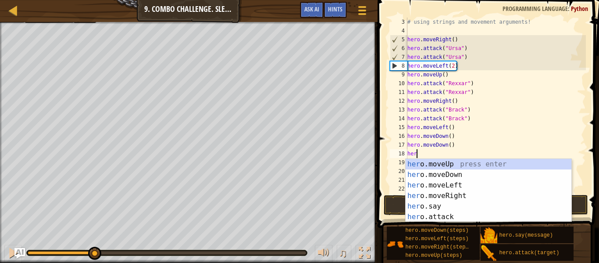
type textarea "h"
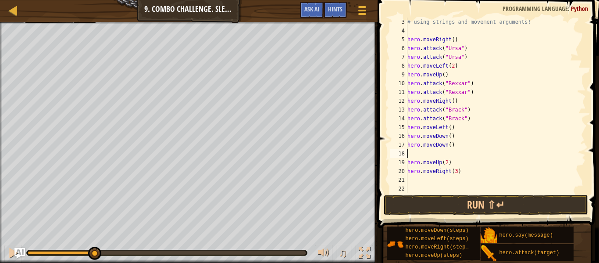
type textarea "h"
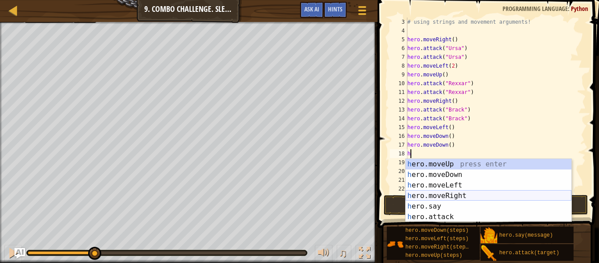
click at [477, 195] on div "h ero.moveUp press enter h ero.moveDown press enter h ero.moveLeft press enter …" at bounding box center [489, 201] width 166 height 84
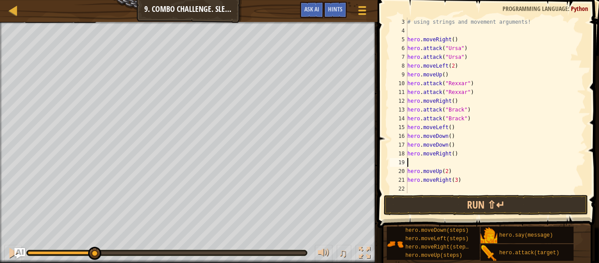
click at [455, 153] on div "# using strings and movement arguments! hero . moveRight ( ) hero . attack ( "U…" at bounding box center [496, 114] width 180 height 193
click at [454, 153] on div "# using strings and movement arguments! hero . moveRight ( ) hero . attack ( "U…" at bounding box center [496, 114] width 180 height 193
click at [456, 155] on div "# using strings and movement arguments! hero . moveRight ( ) hero . attack ( "U…" at bounding box center [496, 105] width 180 height 175
click at [452, 153] on div "# using strings and movement arguments! hero . moveRight ( ) hero . attack ( "U…" at bounding box center [496, 114] width 180 height 193
type textarea "hero.moveRight(2)"
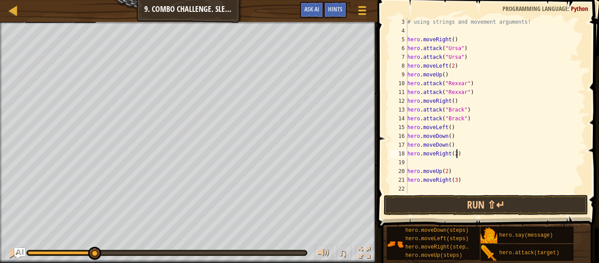
scroll to position [4, 7]
click at [447, 163] on div "# using strings and movement arguments! hero . moveRight ( ) hero . attack ( "U…" at bounding box center [496, 114] width 180 height 193
click at [447, 164] on div "# using strings and movement arguments! hero . moveRight ( ) hero . attack ( "U…" at bounding box center [496, 114] width 180 height 193
click at [456, 171] on div "# using strings and movement arguments! hero . moveRight ( ) hero . attack ( "U…" at bounding box center [496, 114] width 180 height 193
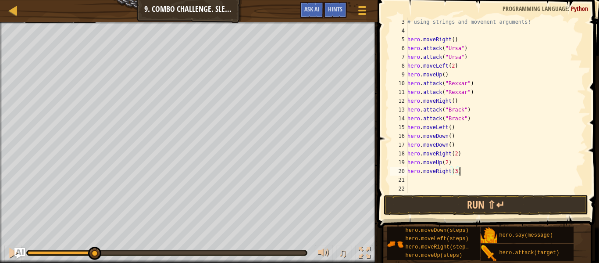
click at [460, 172] on div "# using strings and movement arguments! hero . moveRight ( ) hero . attack ( "U…" at bounding box center [496, 114] width 180 height 193
click at [456, 172] on div "# using strings and movement arguments! hero . moveRight ( ) hero . attack ( "U…" at bounding box center [496, 114] width 180 height 193
click at [484, 214] on button "Run ⇧↵" at bounding box center [486, 205] width 204 height 20
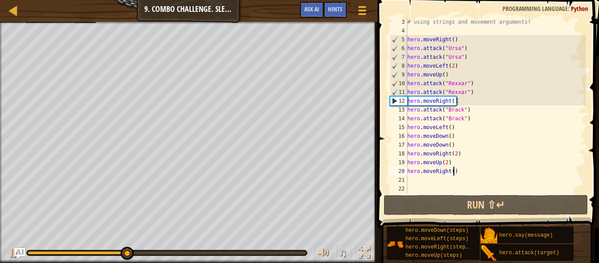
click at [458, 163] on div "# using strings and movement arguments! hero . moveRight ( ) hero . attack ( "U…" at bounding box center [496, 114] width 180 height 193
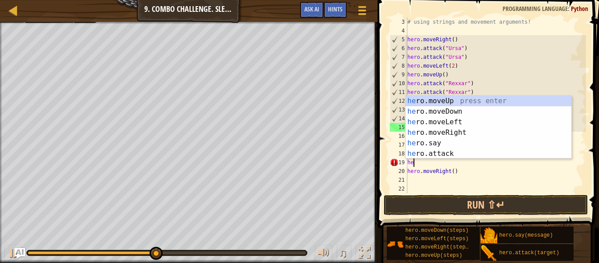
type textarea "h"
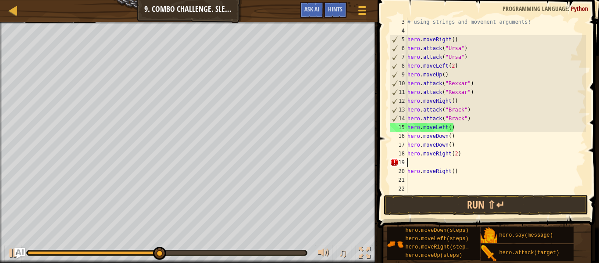
scroll to position [9, 0]
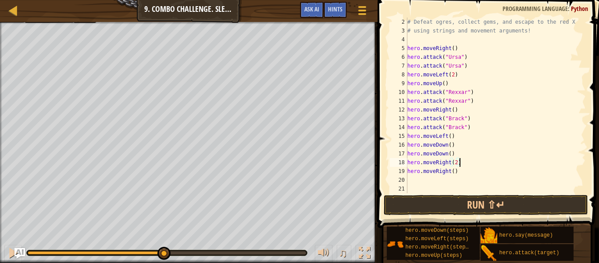
click at [459, 172] on div "# Defeat [PERSON_NAME], collect gems, and escape to the red X # using strings a…" at bounding box center [496, 114] width 180 height 193
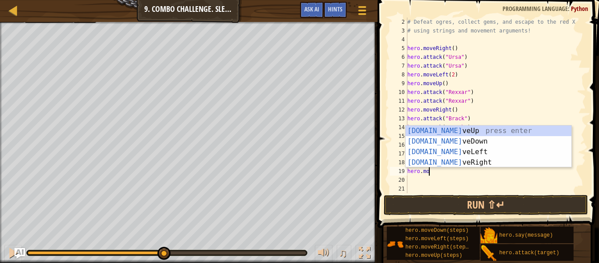
type textarea "hero.m"
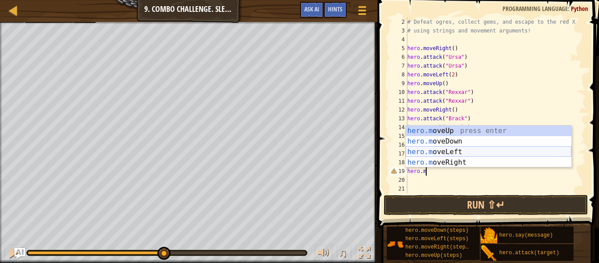
click at [453, 151] on div "hero.m oveUp press enter hero.m oveDown press enter hero.m oveLeft press enter …" at bounding box center [489, 156] width 166 height 63
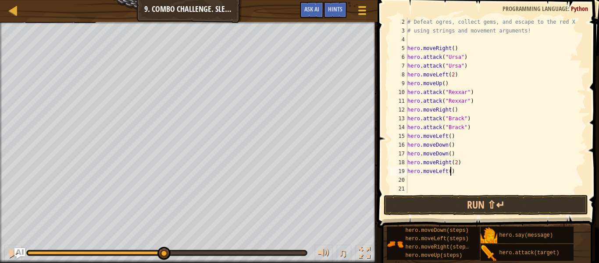
click at [449, 172] on div "# Defeat [PERSON_NAME], collect gems, and escape to the red X # using strings a…" at bounding box center [496, 114] width 180 height 193
type textarea "hero.moveLeft(2)"
click at [452, 181] on div "# Defeat [PERSON_NAME], collect gems, and escape to the red X # using strings a…" at bounding box center [496, 114] width 180 height 193
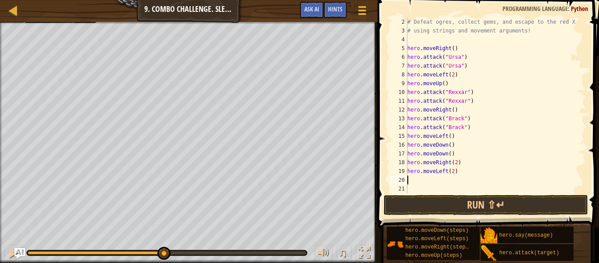
type textarea "h"
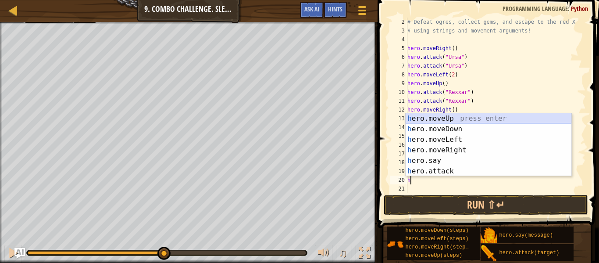
click at [456, 118] on div "h ero.moveUp press enter h ero.moveDown press enter h ero.moveLeft press enter …" at bounding box center [489, 155] width 166 height 84
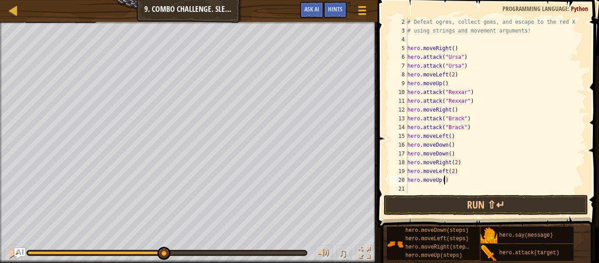
click at [445, 179] on div "# Defeat [PERSON_NAME], collect gems, and escape to the red X # using strings a…" at bounding box center [496, 114] width 180 height 193
type textarea "hero.moveUp(2)"
click at [447, 189] on div "# Defeat [PERSON_NAME], collect gems, and escape to the red X # using strings a…" at bounding box center [496, 114] width 180 height 193
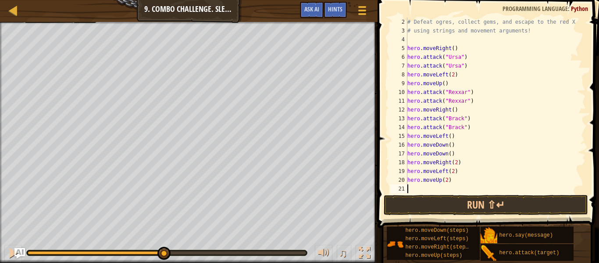
type textarea "h"
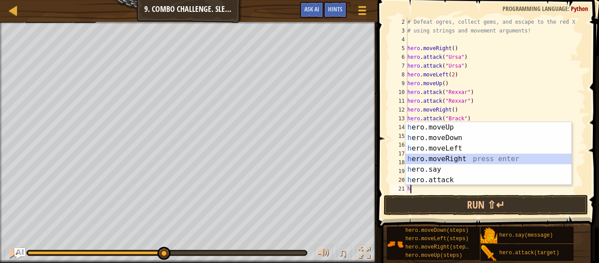
click at [480, 156] on div "h ero.moveUp press enter h ero.moveDown press enter h ero.moveLeft press enter …" at bounding box center [489, 164] width 166 height 84
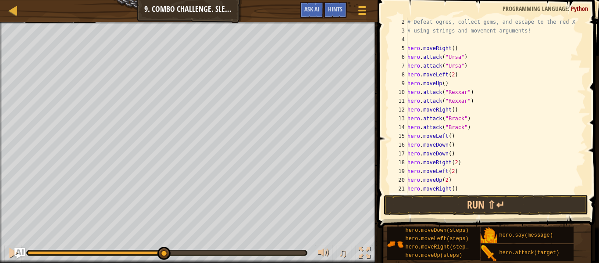
click at [453, 189] on div "# Defeat [PERSON_NAME], collect gems, and escape to the red X # using strings a…" at bounding box center [496, 114] width 180 height 193
type textarea "hero.moveRight(3)"
click at [467, 196] on button "Run ⇧↵" at bounding box center [486, 205] width 204 height 20
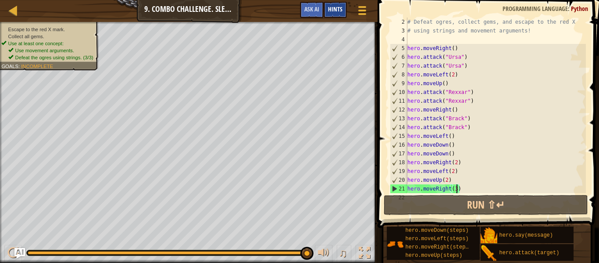
click at [331, 7] on span "Hints" at bounding box center [335, 9] width 14 height 8
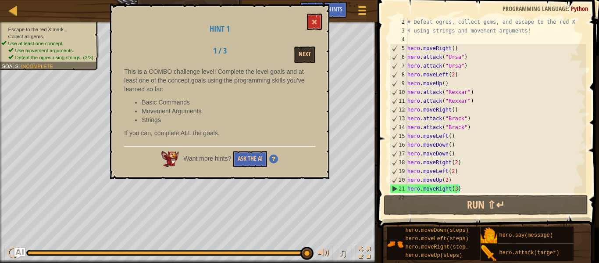
drag, startPoint x: 244, startPoint y: 126, endPoint x: 184, endPoint y: 135, distance: 60.7
click at [184, 135] on div "This is a COMBO challenge level! Complete the level goals and at least one of t…" at bounding box center [219, 104] width 191 height 75
click at [304, 57] on button "Next" at bounding box center [304, 54] width 21 height 16
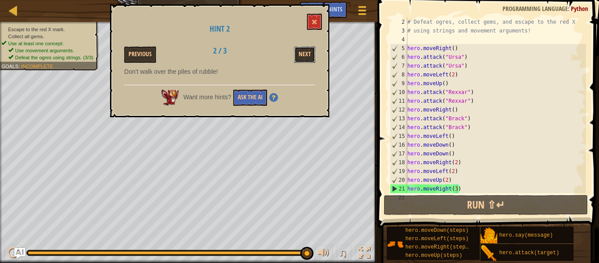
click at [304, 57] on button "Next" at bounding box center [304, 54] width 21 height 16
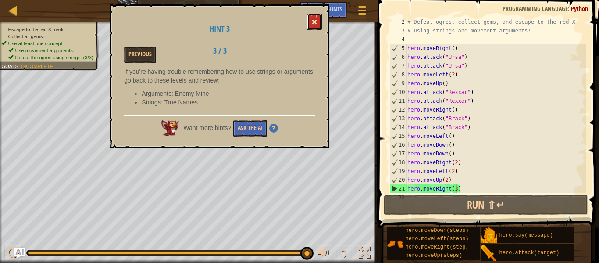
click at [320, 23] on button at bounding box center [314, 22] width 15 height 16
